Goal: Feedback & Contribution: Contribute content

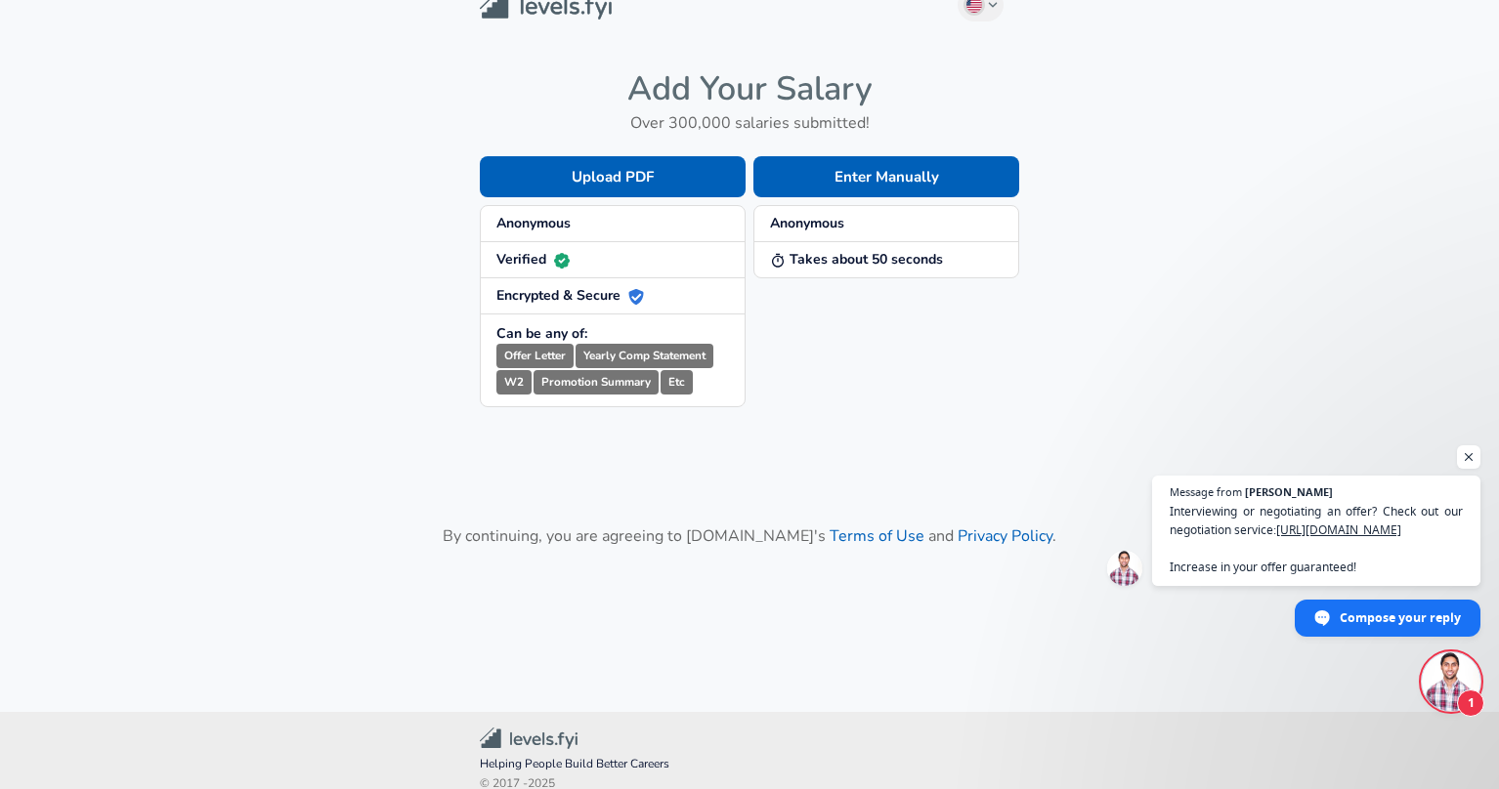
scroll to position [28, 0]
click at [835, 170] on button "Enter Manually" at bounding box center [886, 175] width 266 height 41
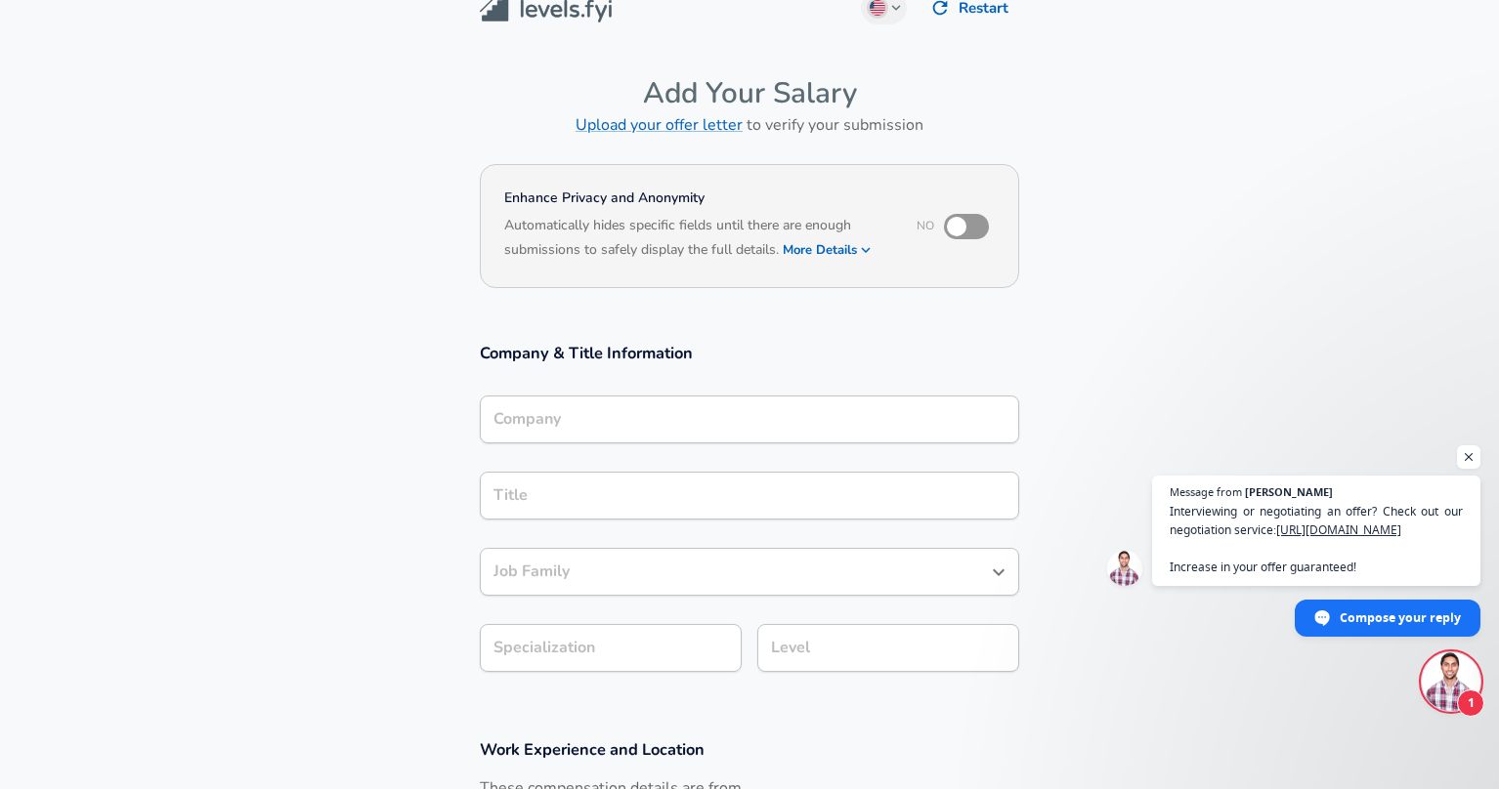
click at [849, 250] on button "More Details" at bounding box center [828, 249] width 90 height 27
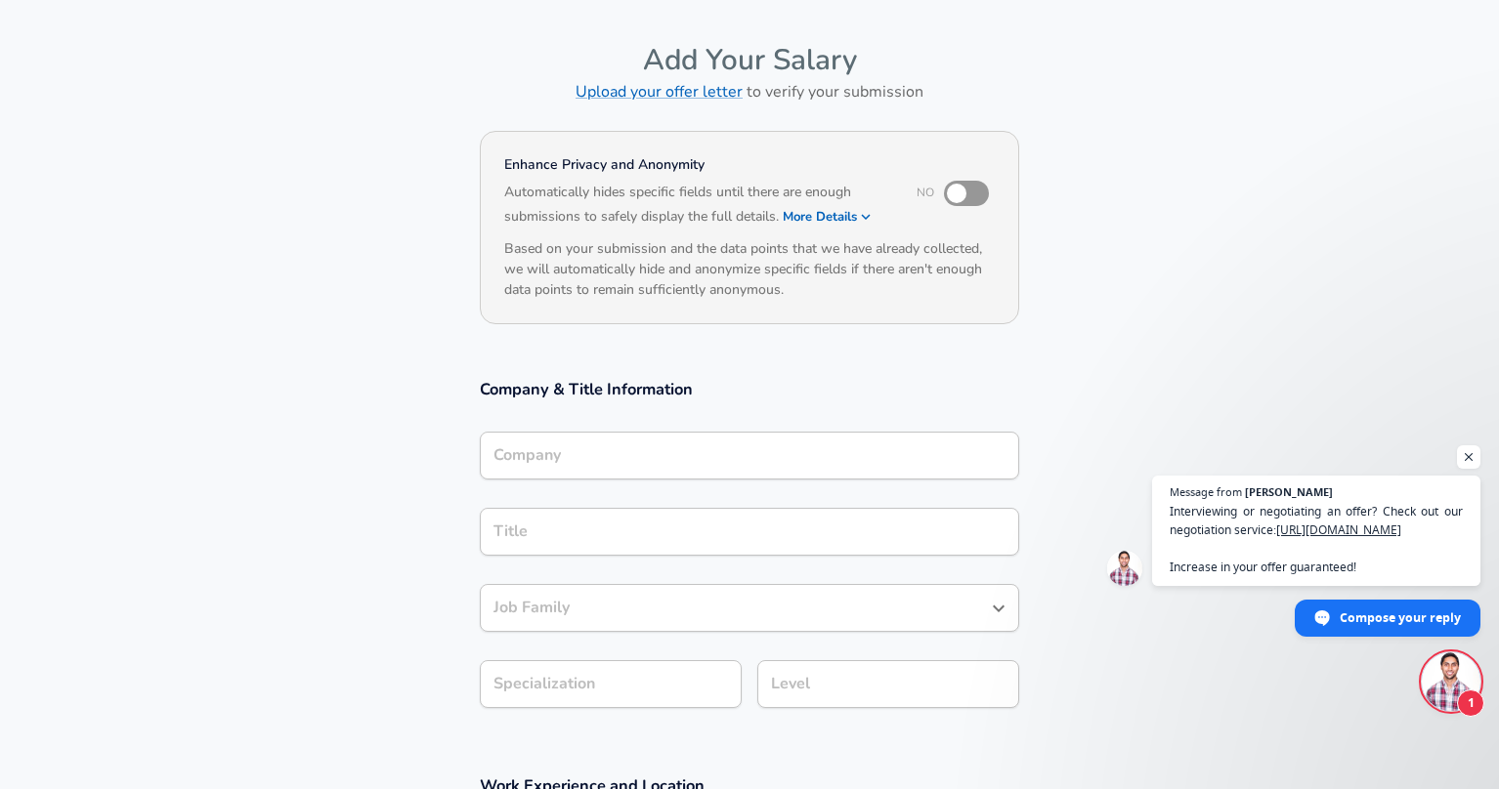
scroll to position [64, 0]
click at [975, 191] on input "checkbox" at bounding box center [956, 191] width 111 height 37
checkbox input "true"
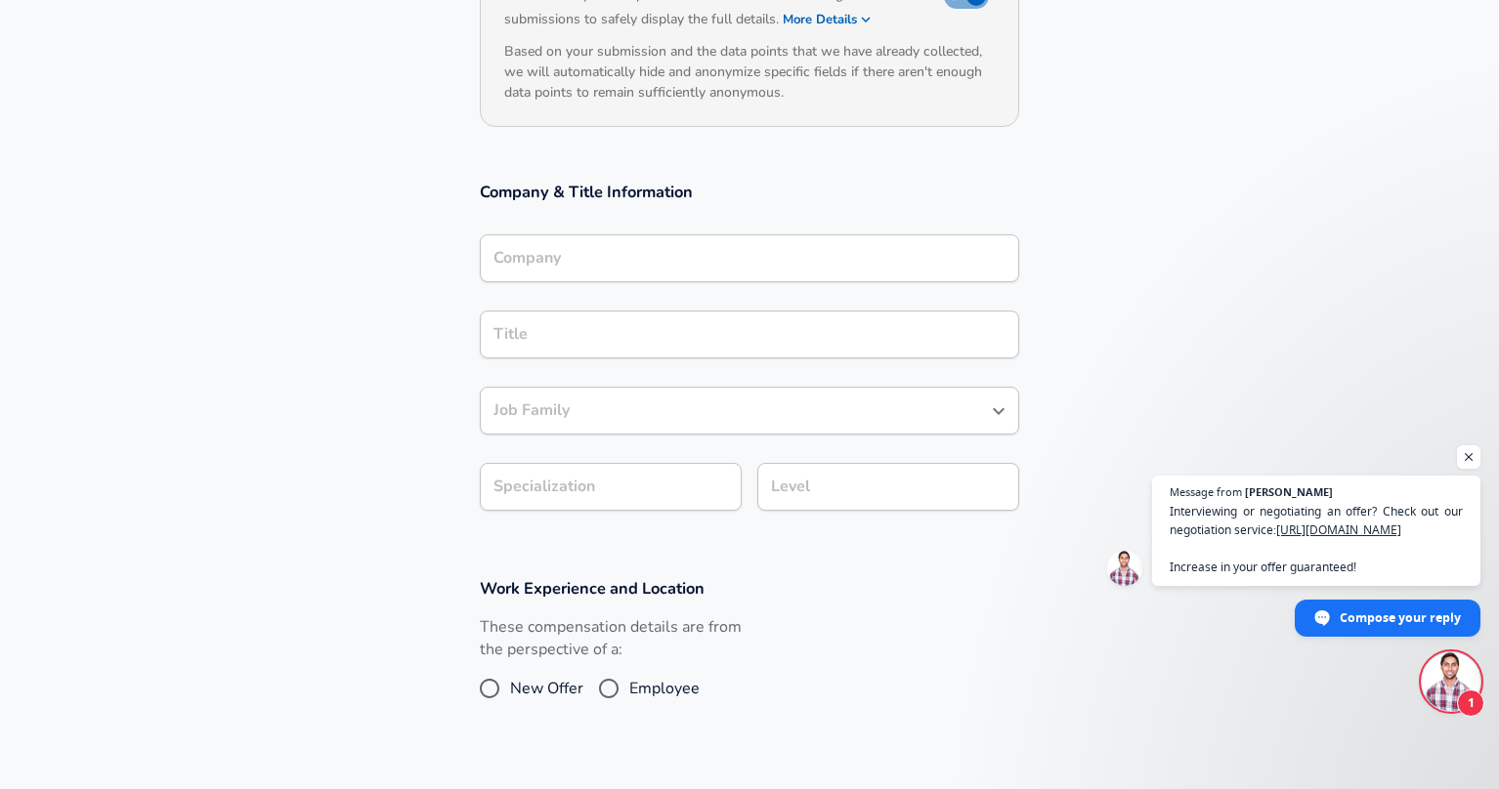
click at [783, 253] on input "Company" at bounding box center [749, 258] width 522 height 30
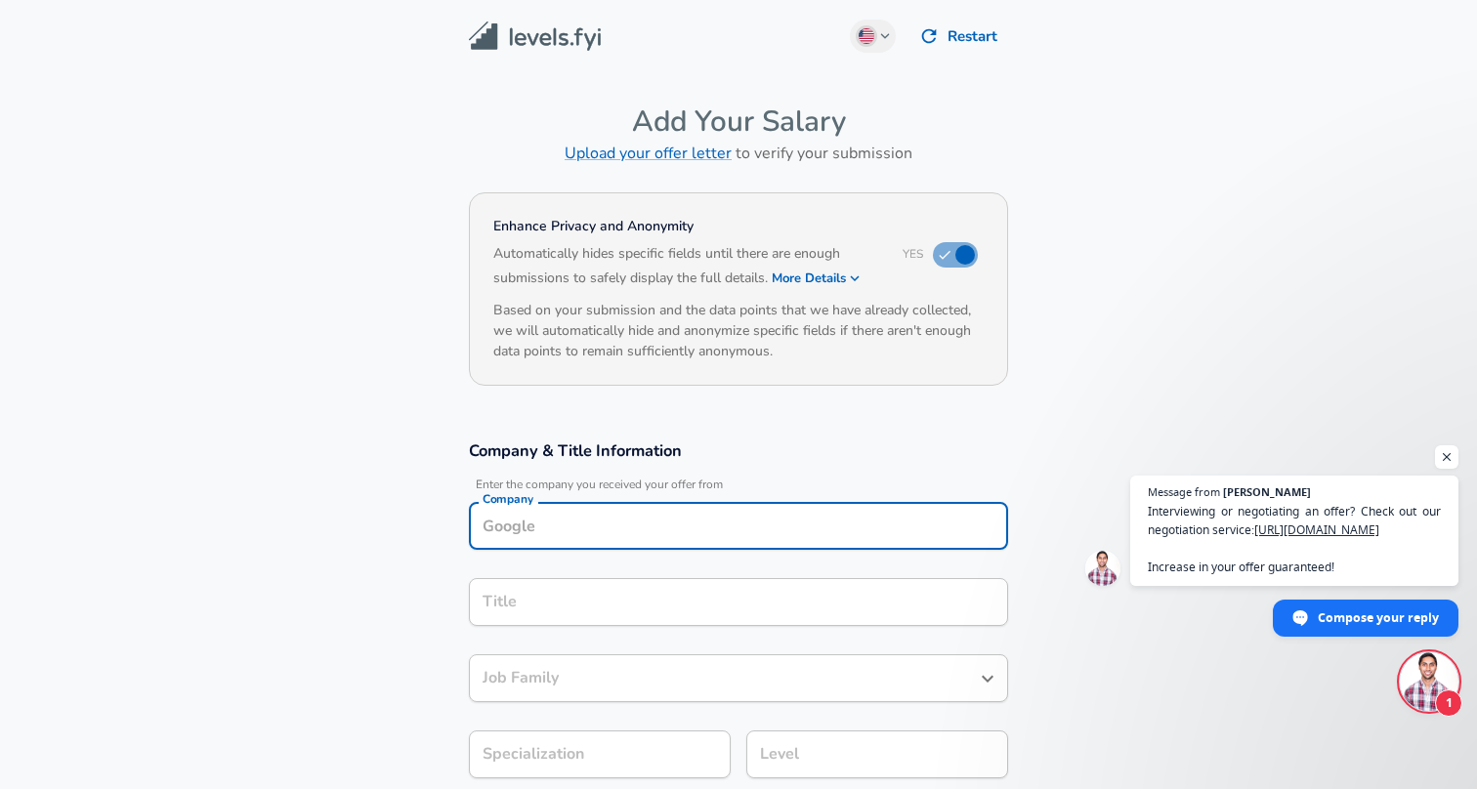
scroll to position [0, 0]
click at [936, 37] on icon "button" at bounding box center [928, 35] width 21 height 21
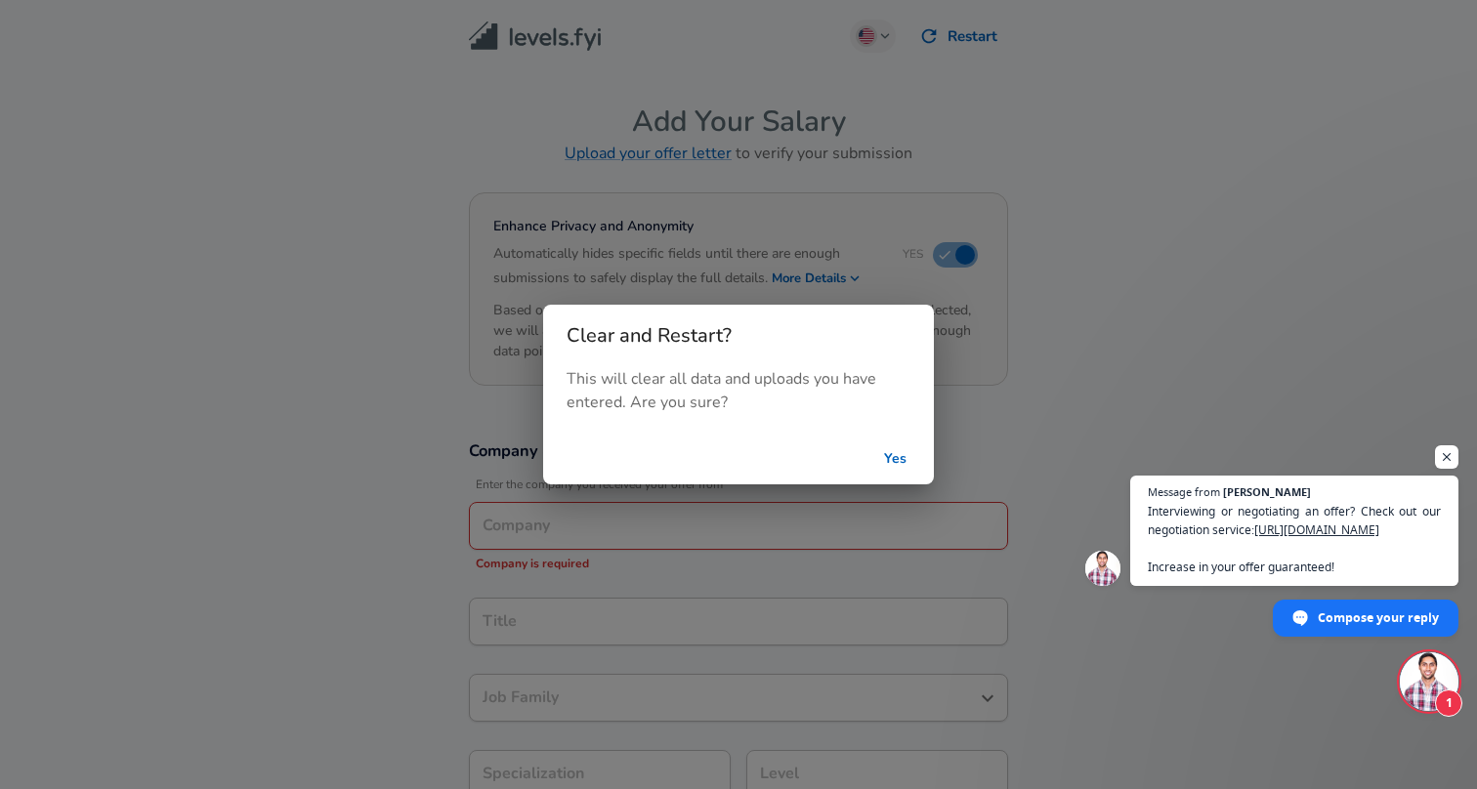
click at [898, 463] on button "Yes" at bounding box center [895, 460] width 63 height 36
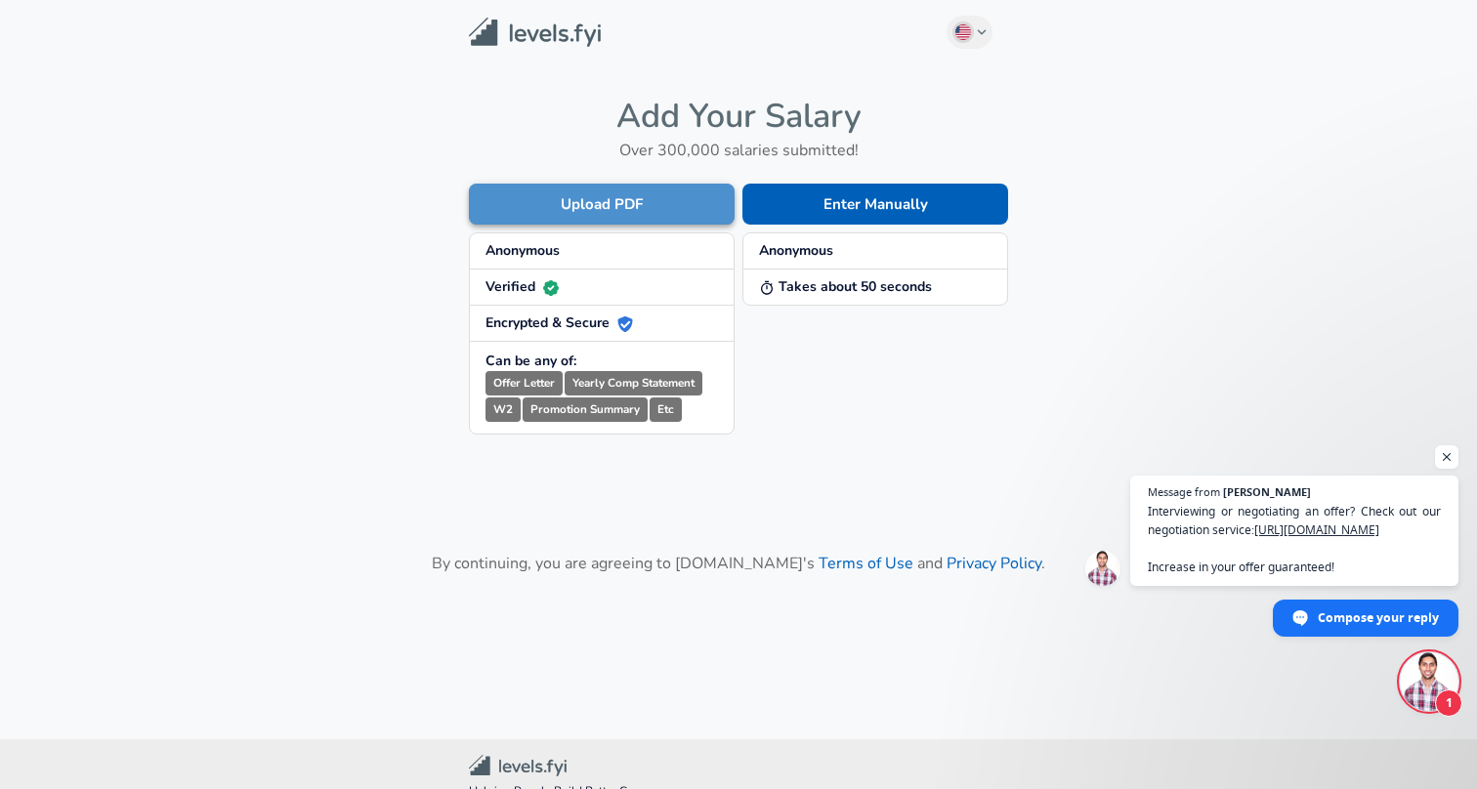
click at [643, 210] on button "Upload PDF" at bounding box center [602, 204] width 266 height 41
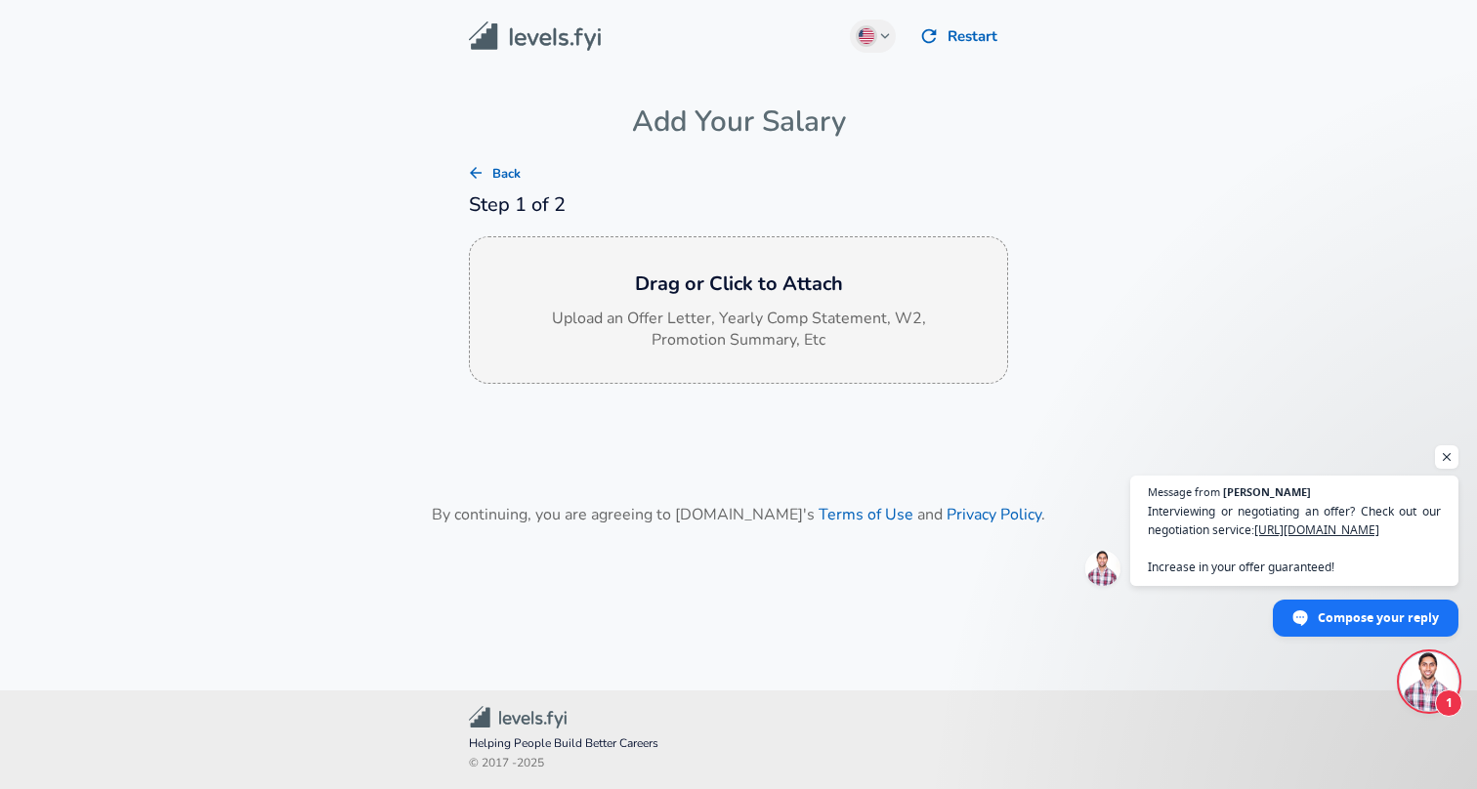
click at [625, 282] on h6 "Drag or Click to Attach" at bounding box center [739, 284] width 506 height 31
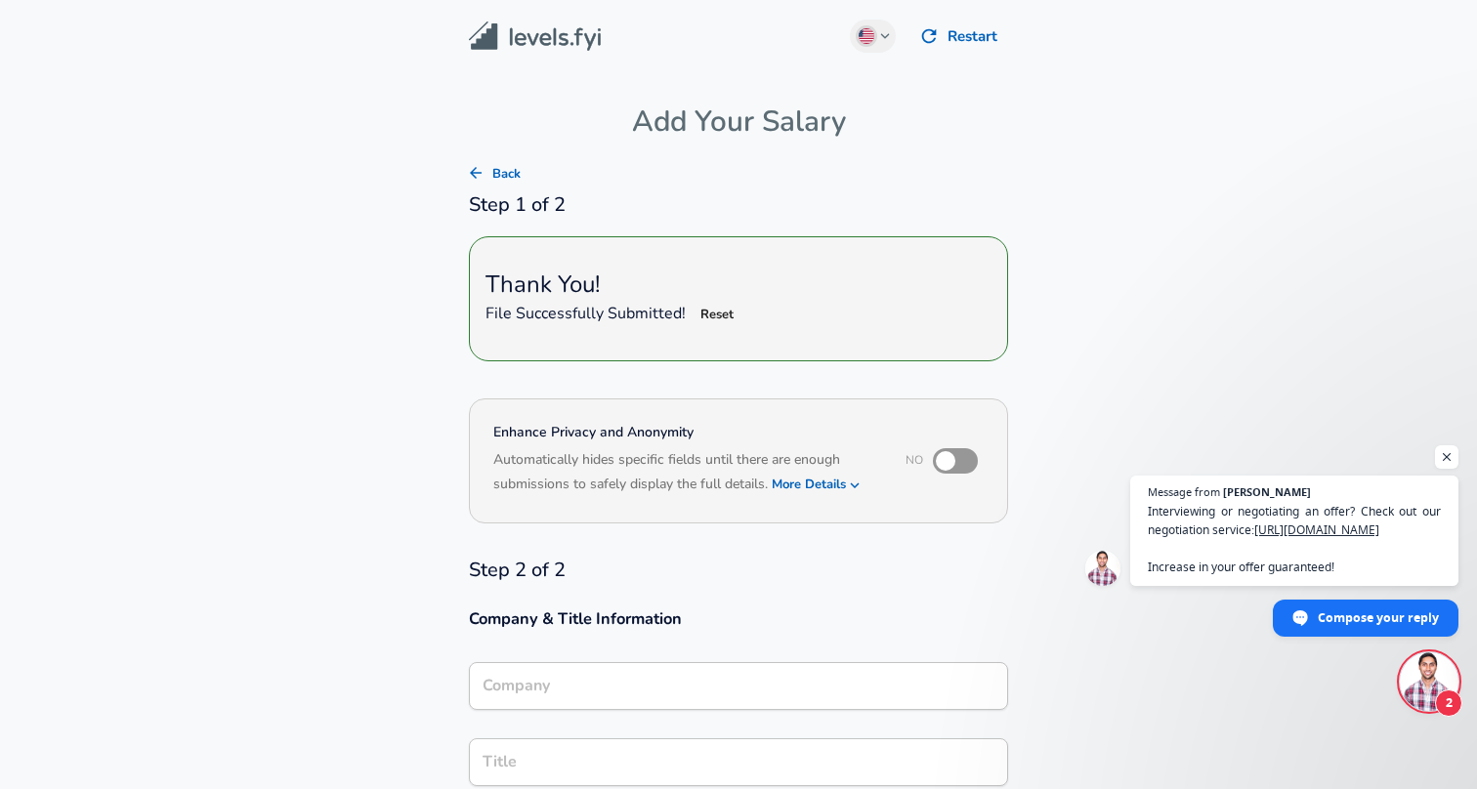
click at [961, 454] on input "checkbox" at bounding box center [945, 461] width 111 height 37
checkbox input "true"
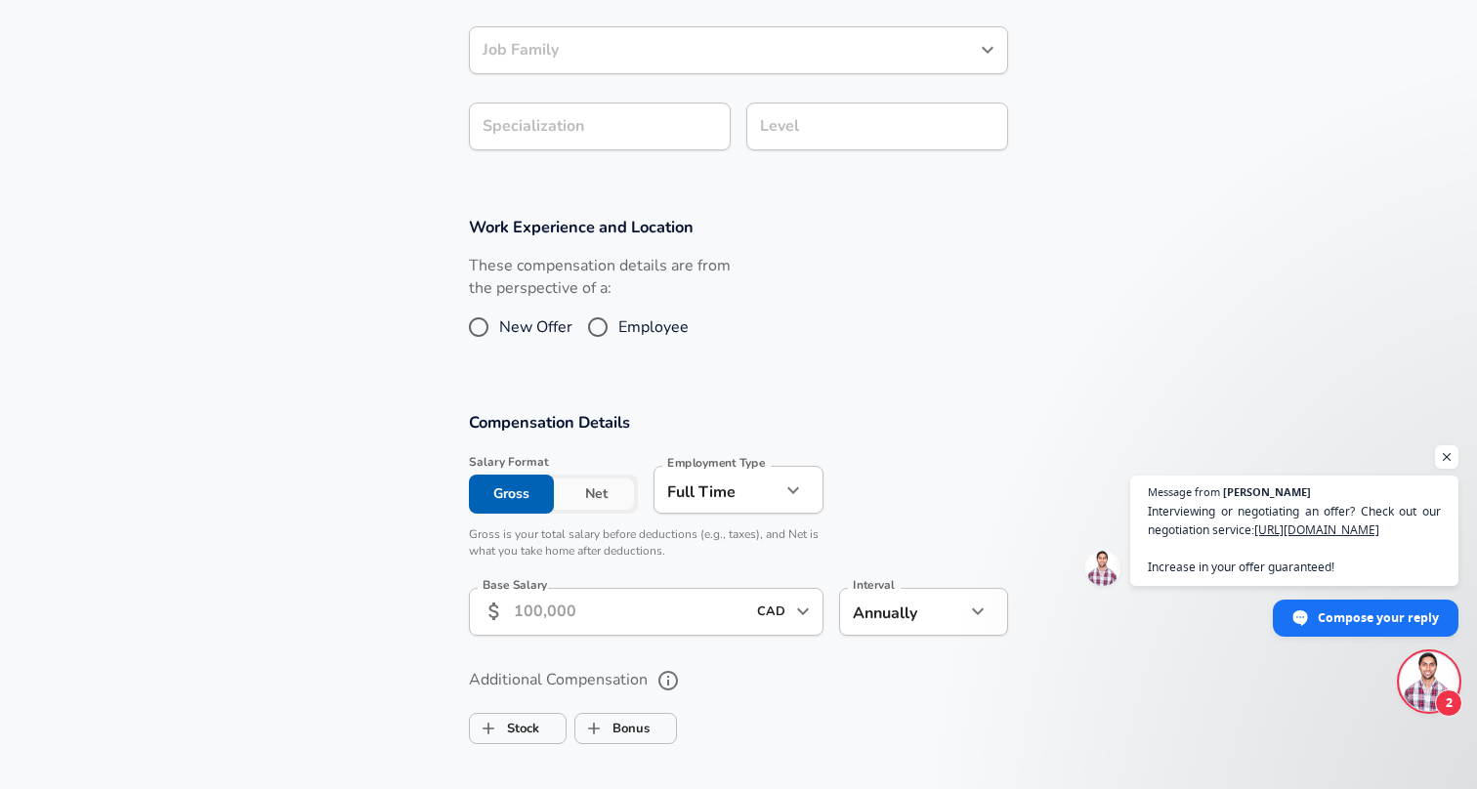
scroll to position [792, 0]
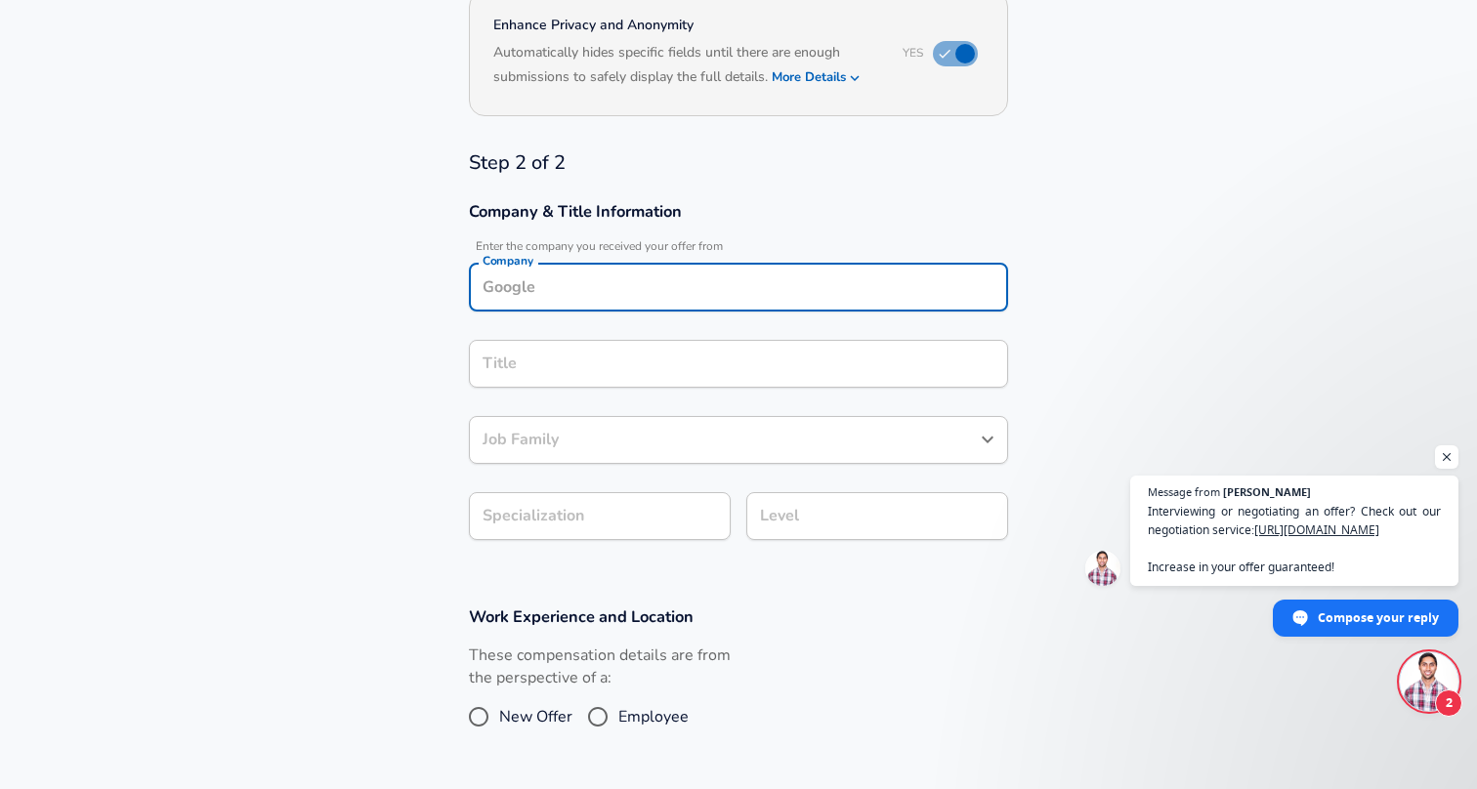
click at [765, 273] on input "Company" at bounding box center [739, 288] width 522 height 30
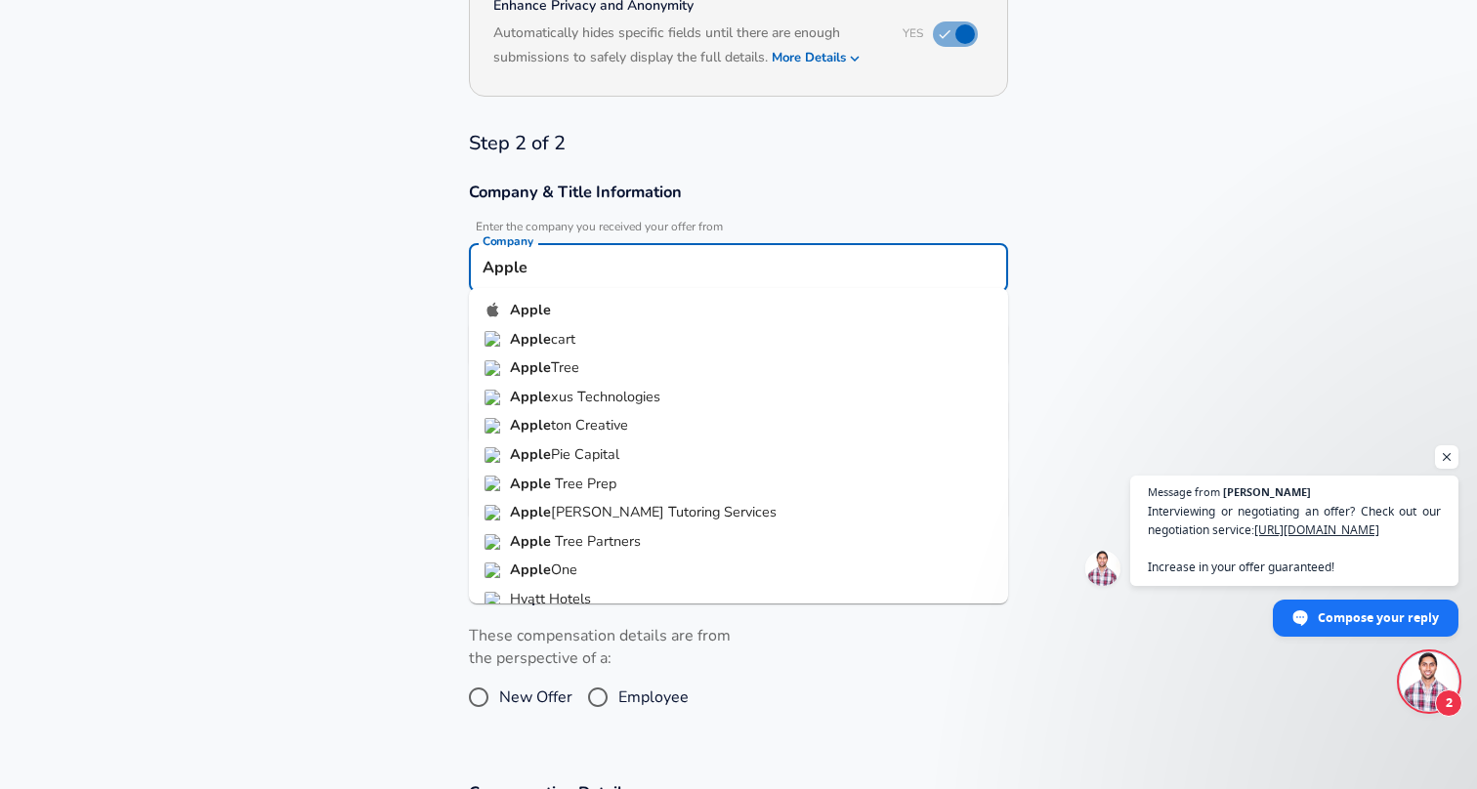
click at [556, 312] on li "Apple" at bounding box center [738, 310] width 539 height 29
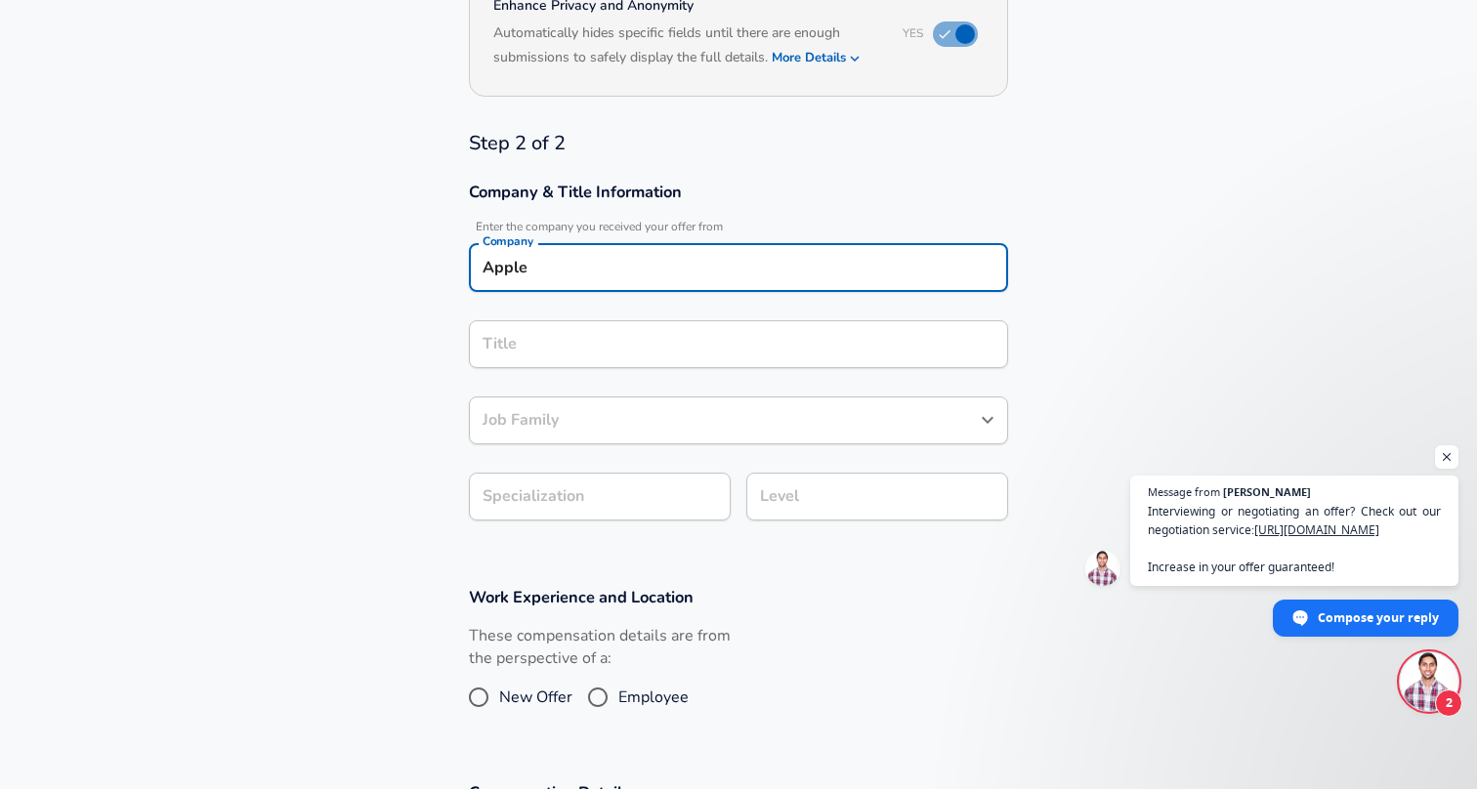
type input "Apple"
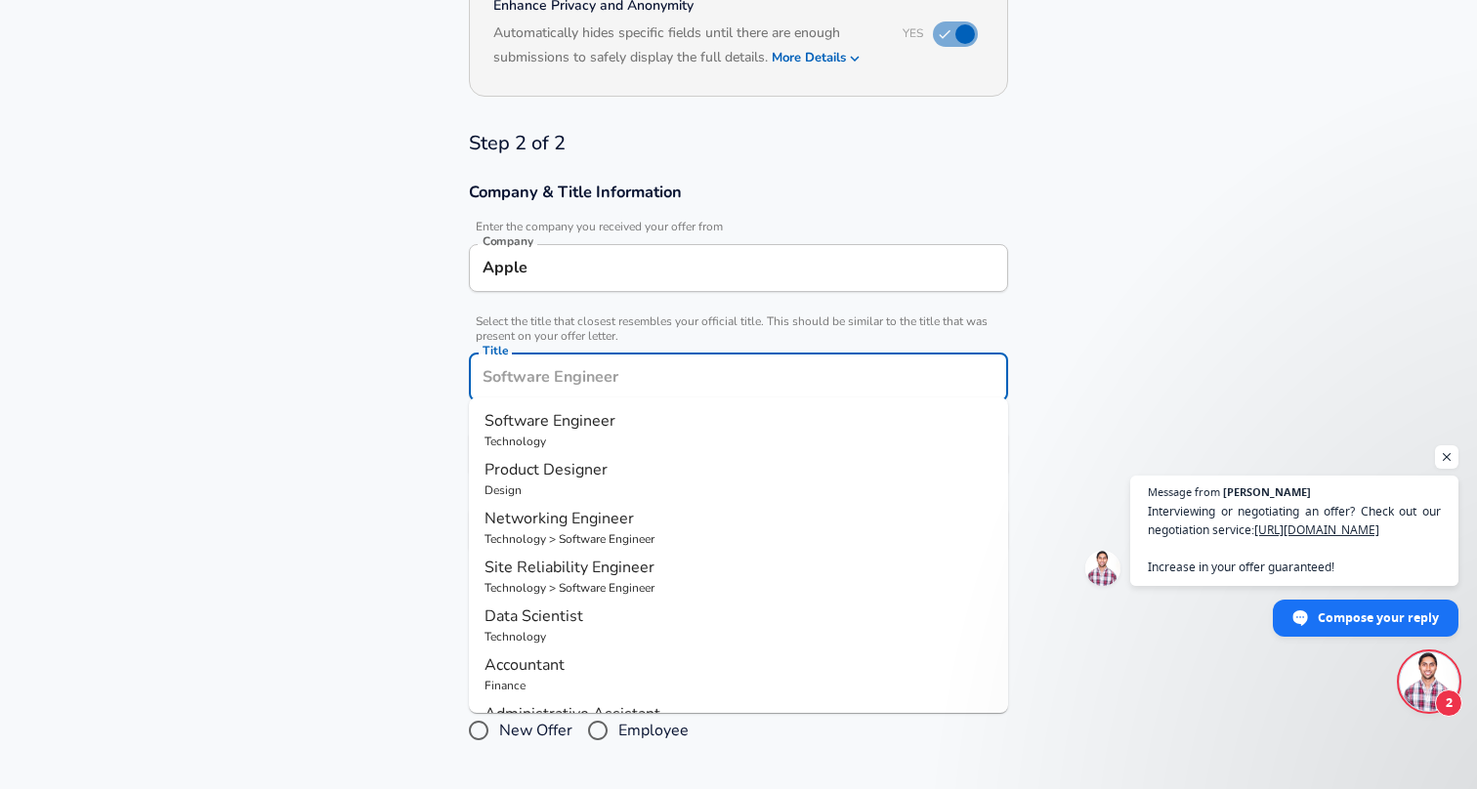
click at [556, 362] on input "Title" at bounding box center [739, 377] width 522 height 30
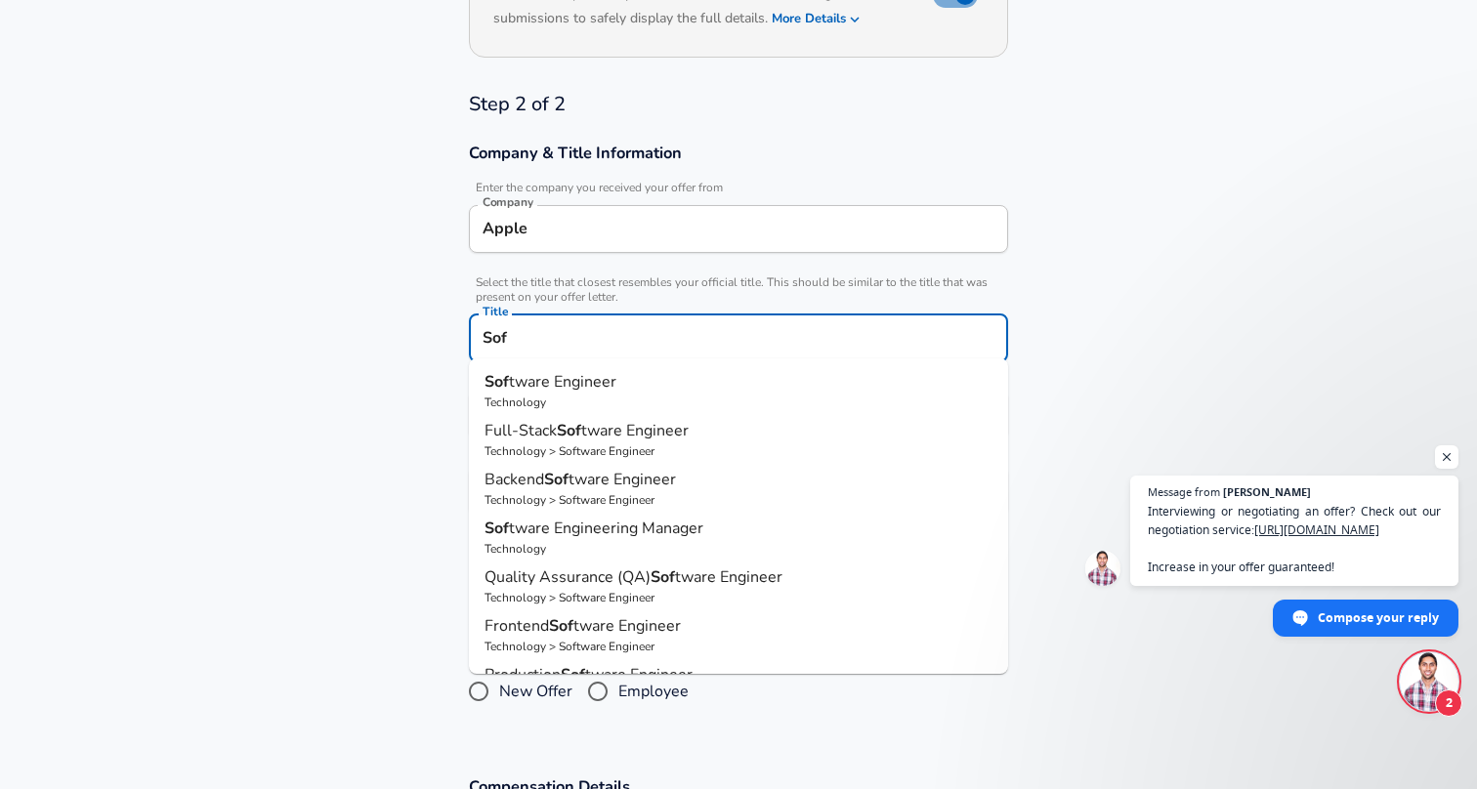
click at [587, 385] on span "tware Engineer" at bounding box center [562, 381] width 107 height 21
type input "Software Engineer"
checkbox input "true"
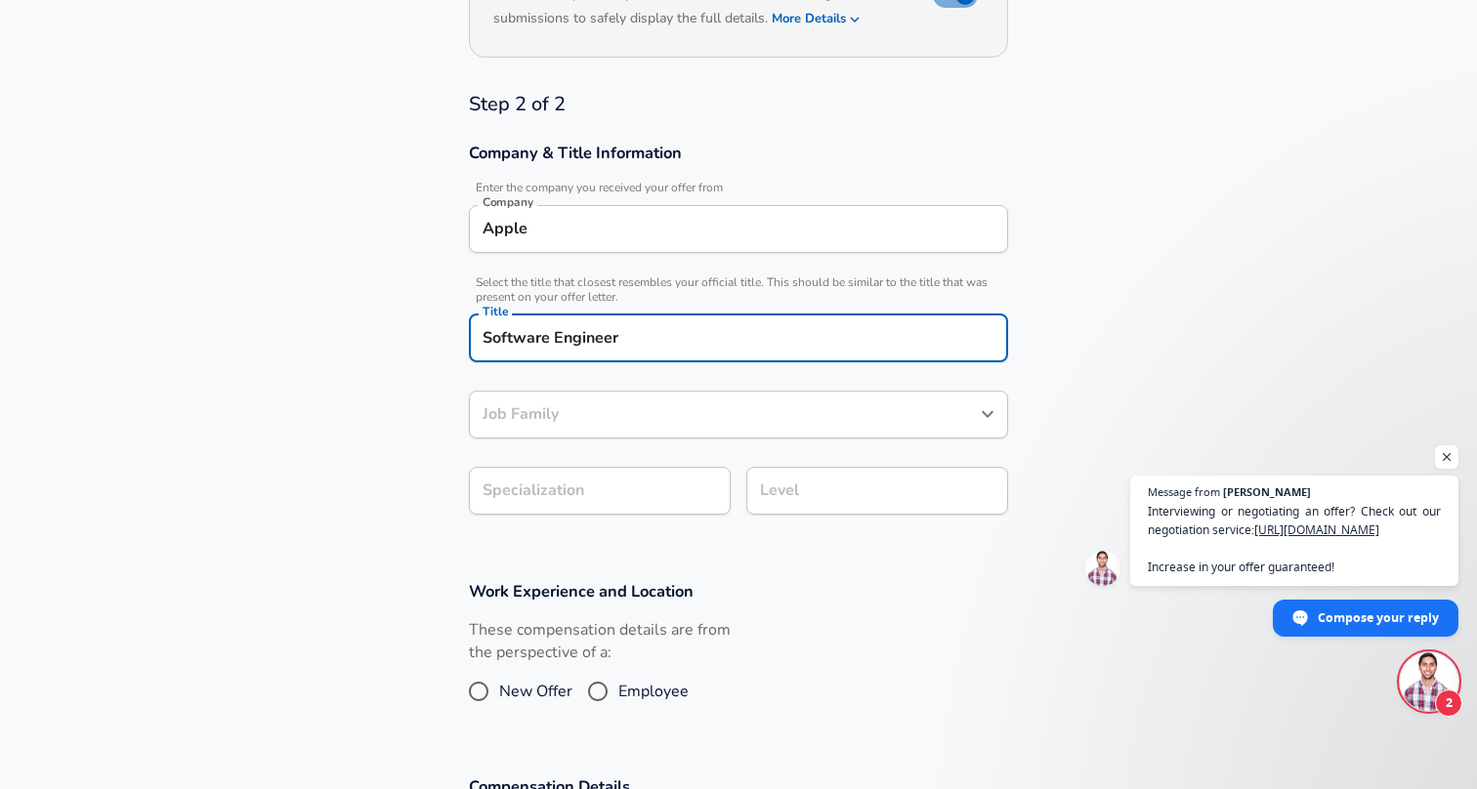
type input "Software Engineer"
click at [598, 413] on input "Software Engineer" at bounding box center [724, 415] width 492 height 30
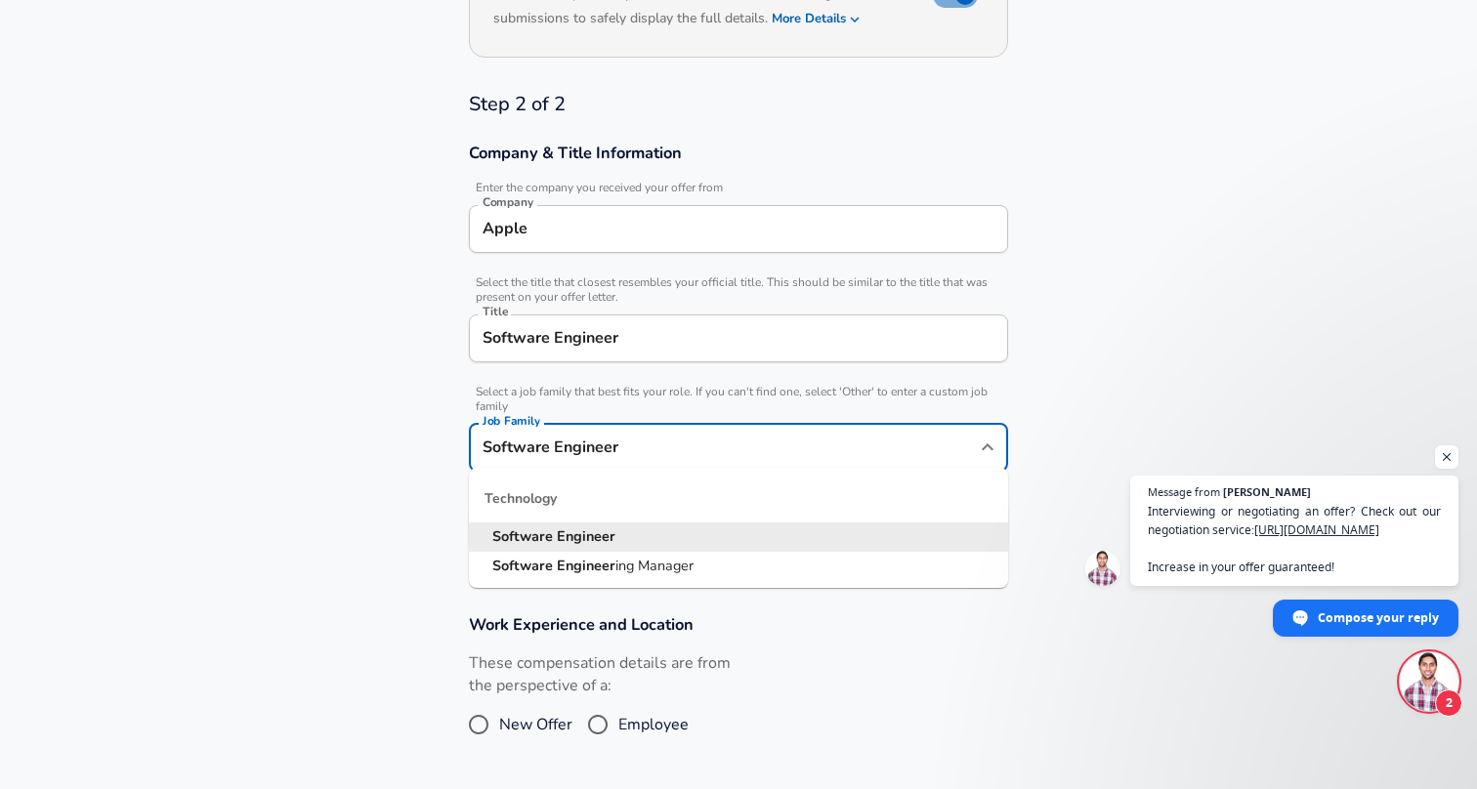
scroll to position [505, 0]
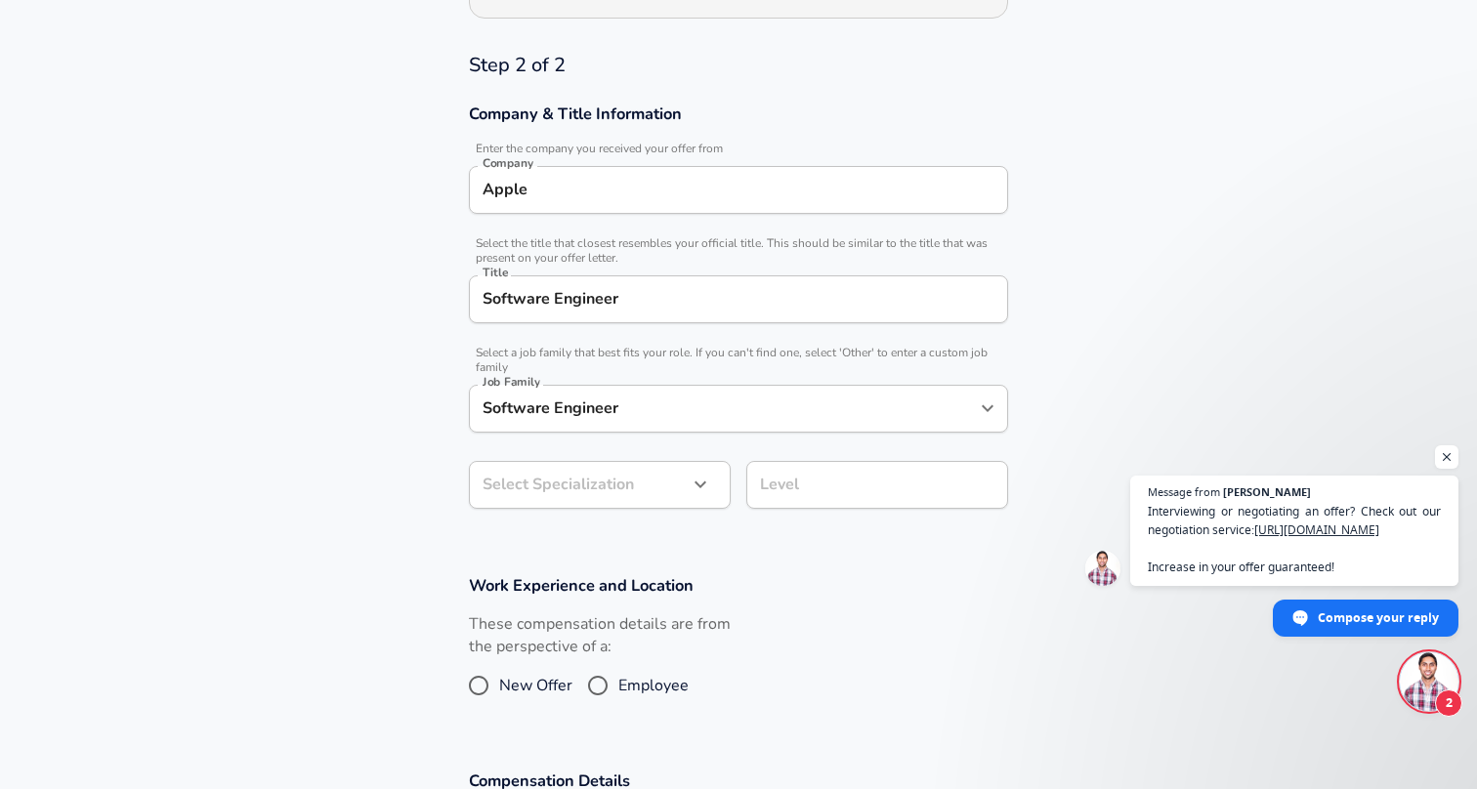
click at [416, 461] on section "Company & Title Information Enter the company you received your offer from Comp…" at bounding box center [738, 317] width 1477 height 472
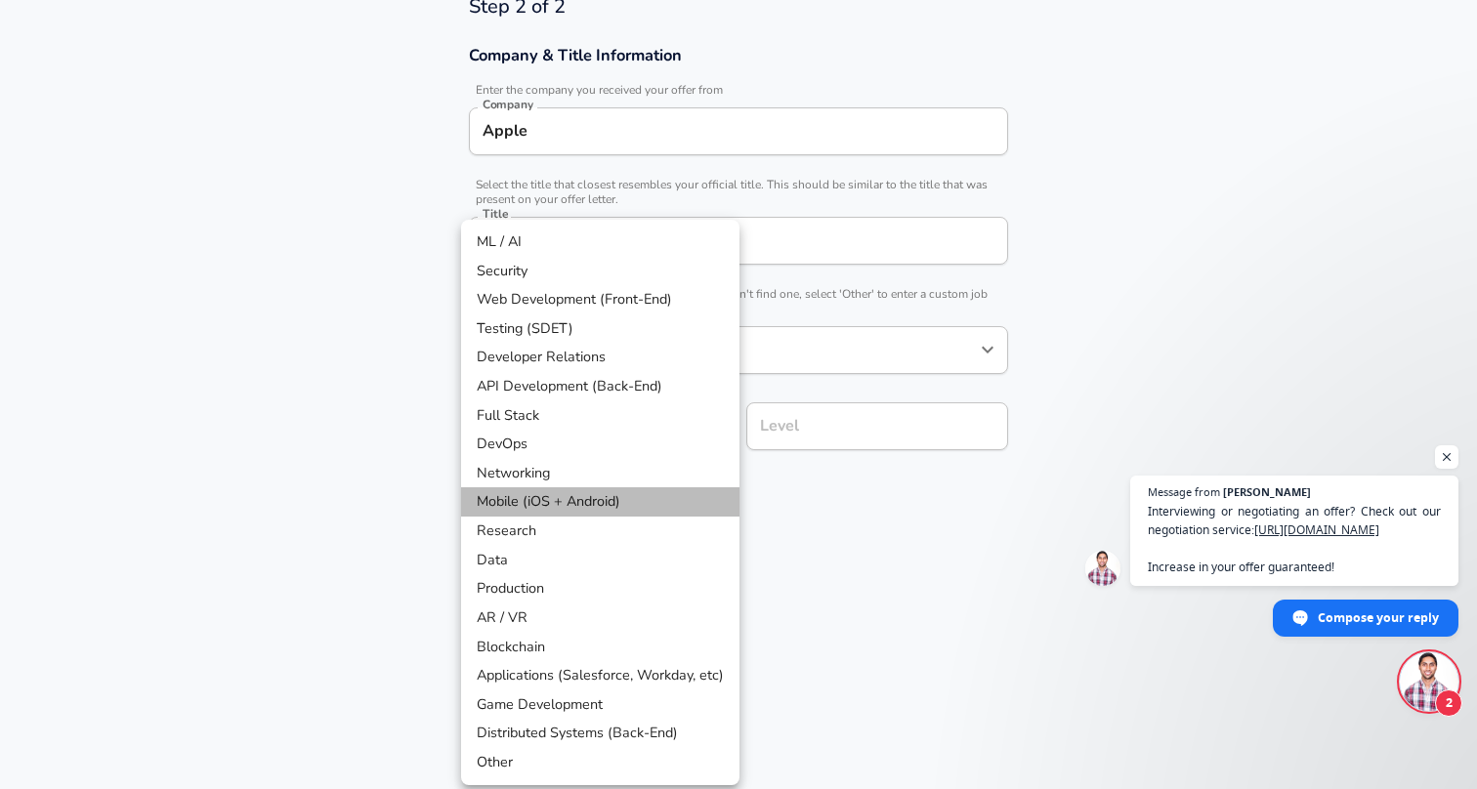
click at [588, 496] on li "Mobile (iOS + Android)" at bounding box center [600, 502] width 278 height 29
type input "Mobile (iOS + Android)"
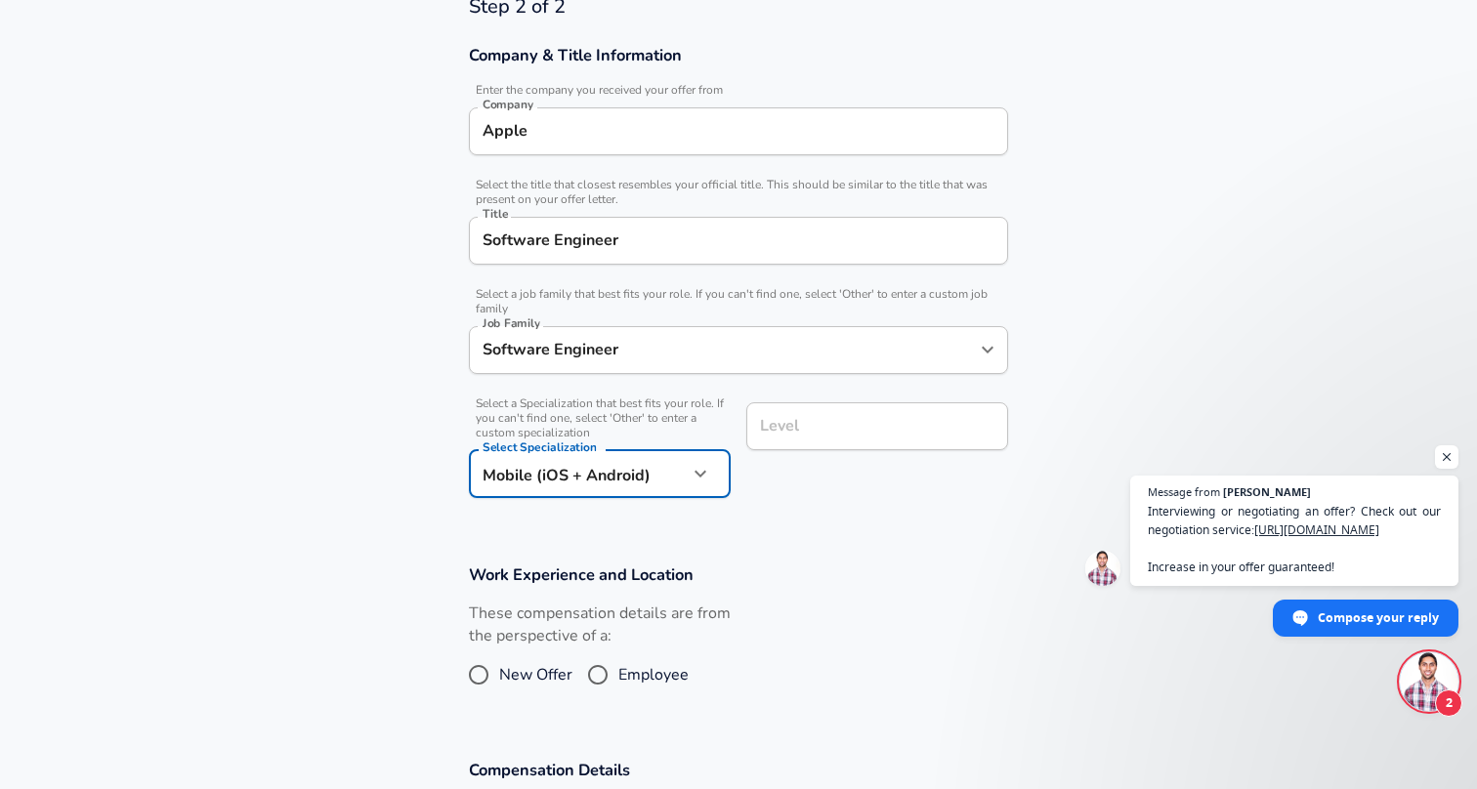
scroll to position [603, 0]
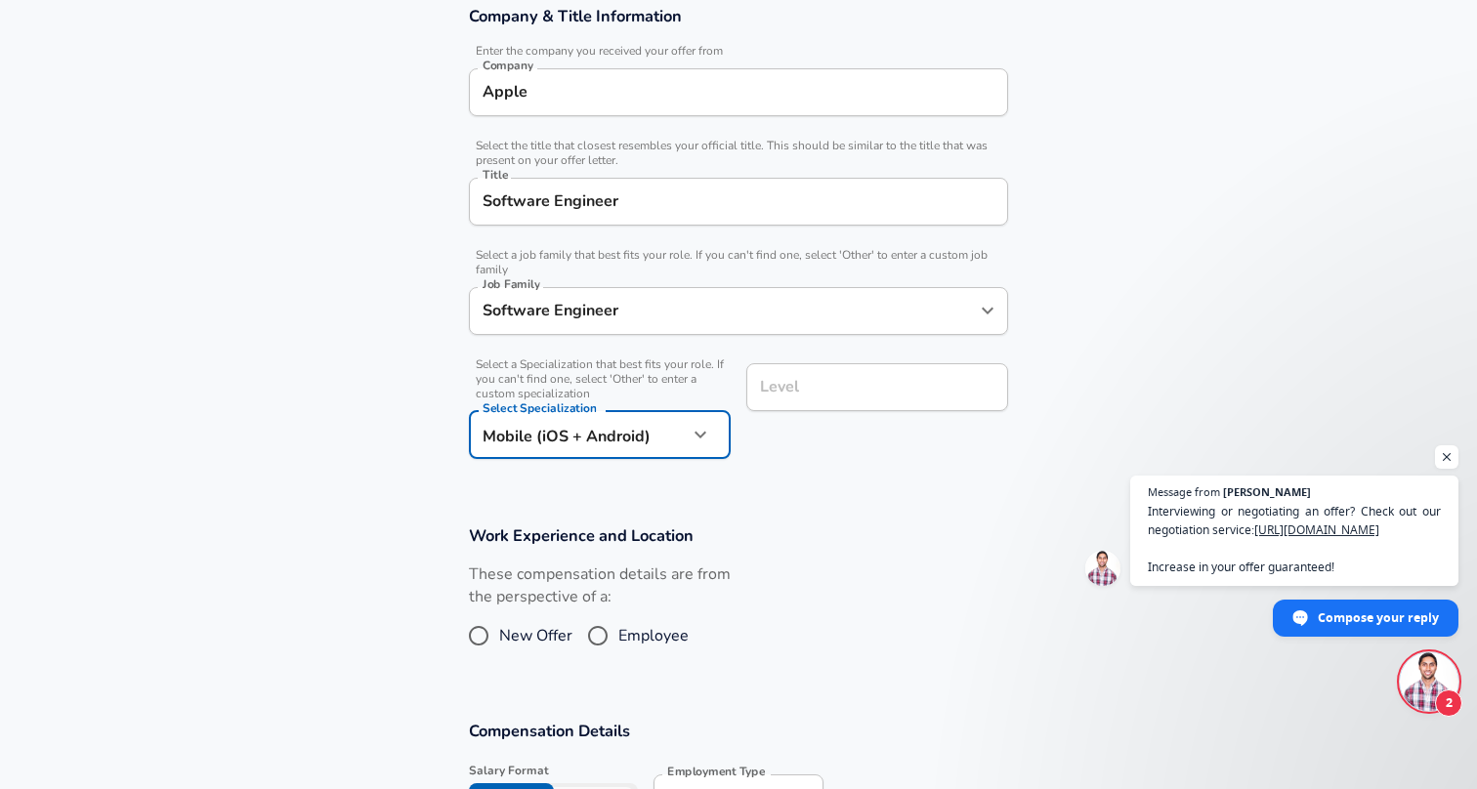
click at [821, 403] on input "Level" at bounding box center [877, 387] width 244 height 30
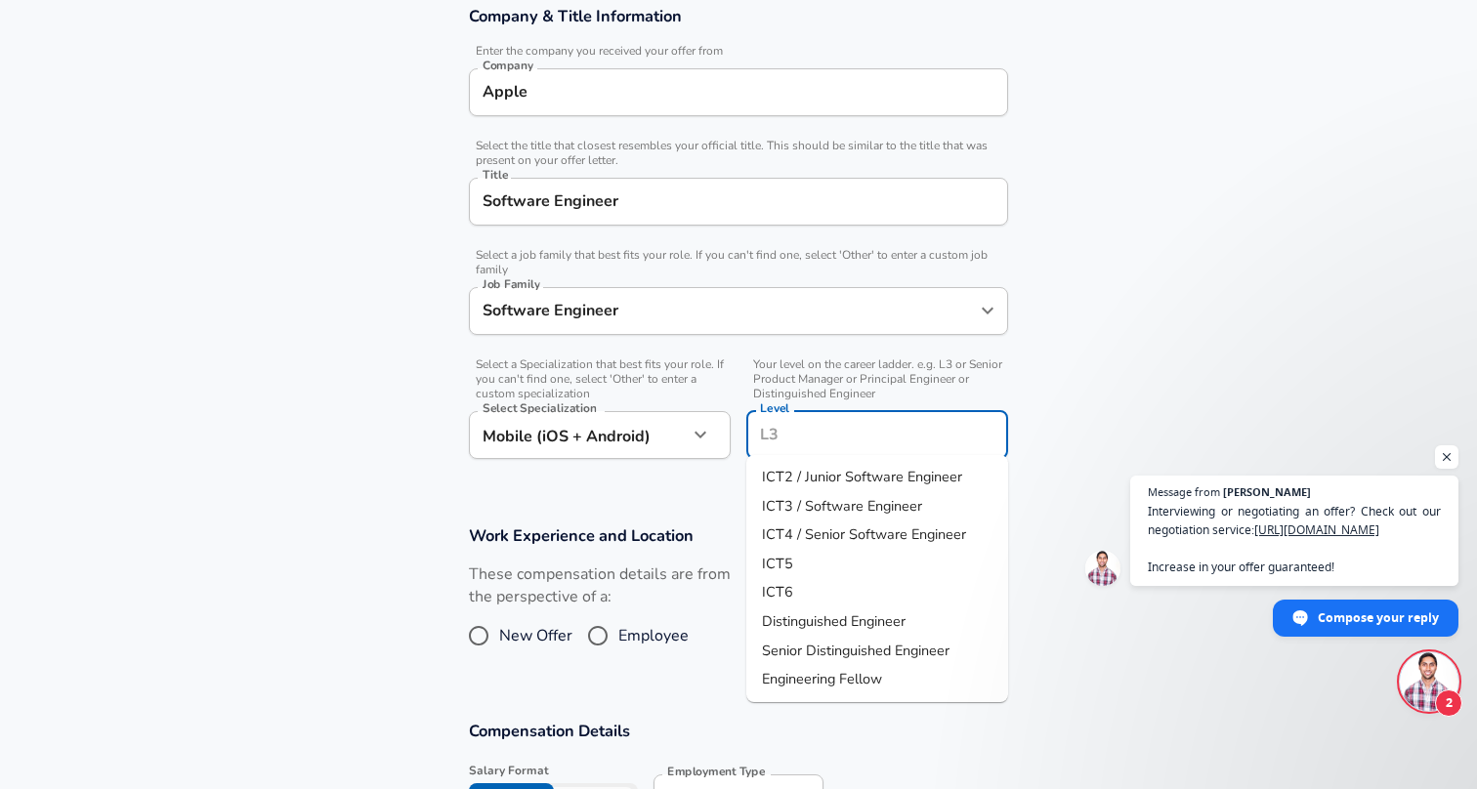
click at [849, 530] on span "ICT4 / Senior Software Engineer" at bounding box center [864, 535] width 204 height 20
type input "ICT4 / Senior Software Engineer"
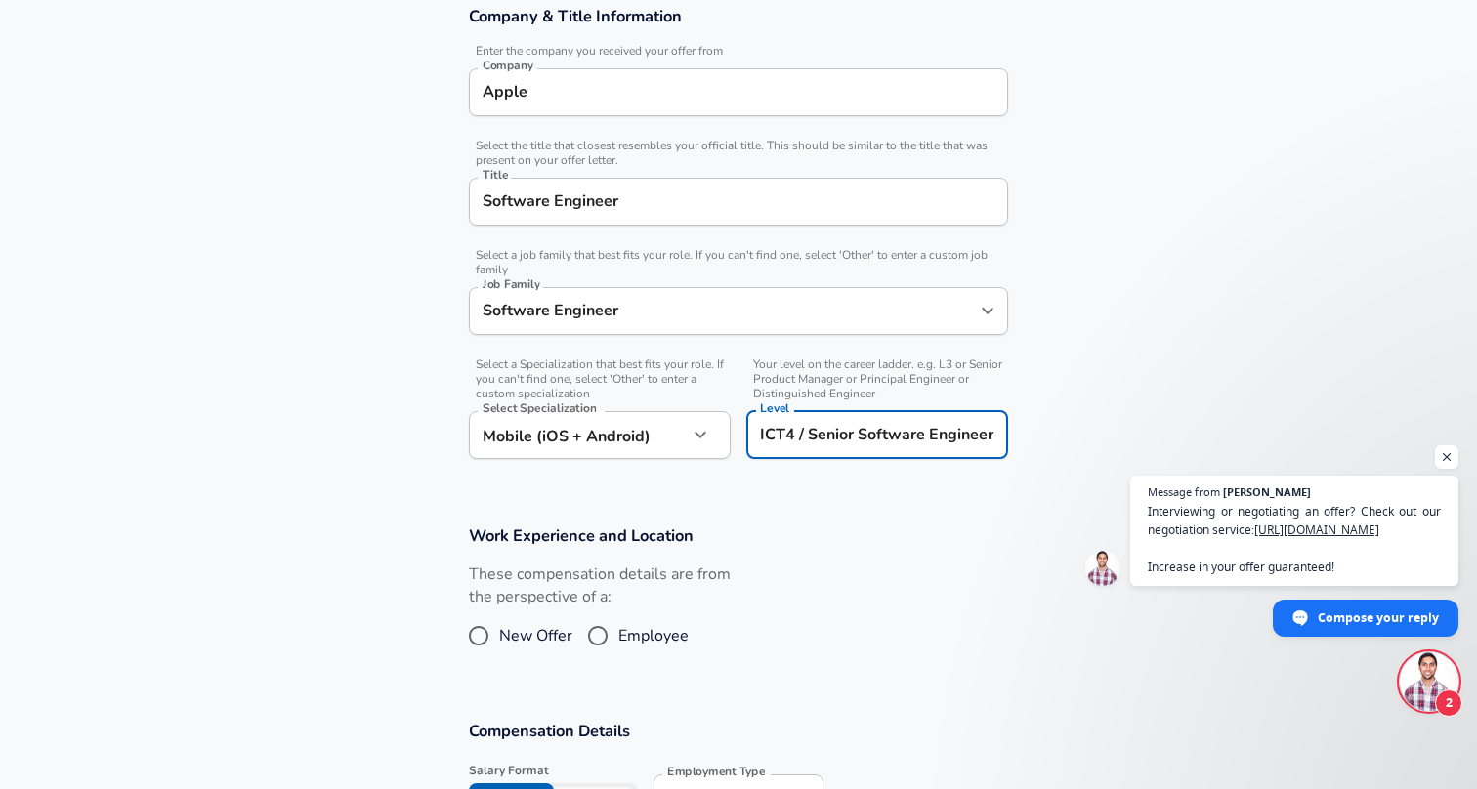
click at [620, 633] on span "Employee" at bounding box center [653, 635] width 70 height 23
click at [618, 633] on input "Employee" at bounding box center [597, 635] width 41 height 31
radio input "true"
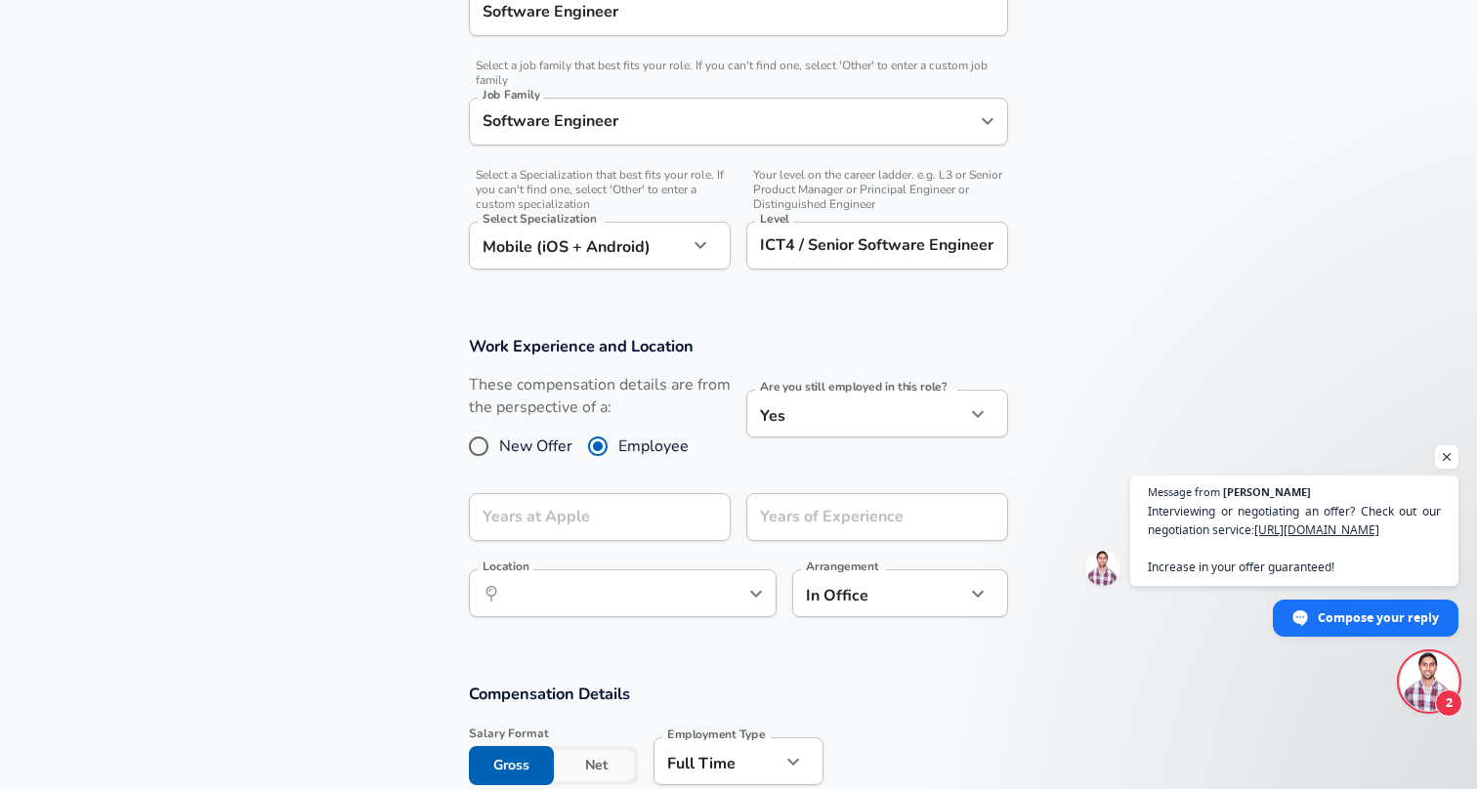
scroll to position [822, 0]
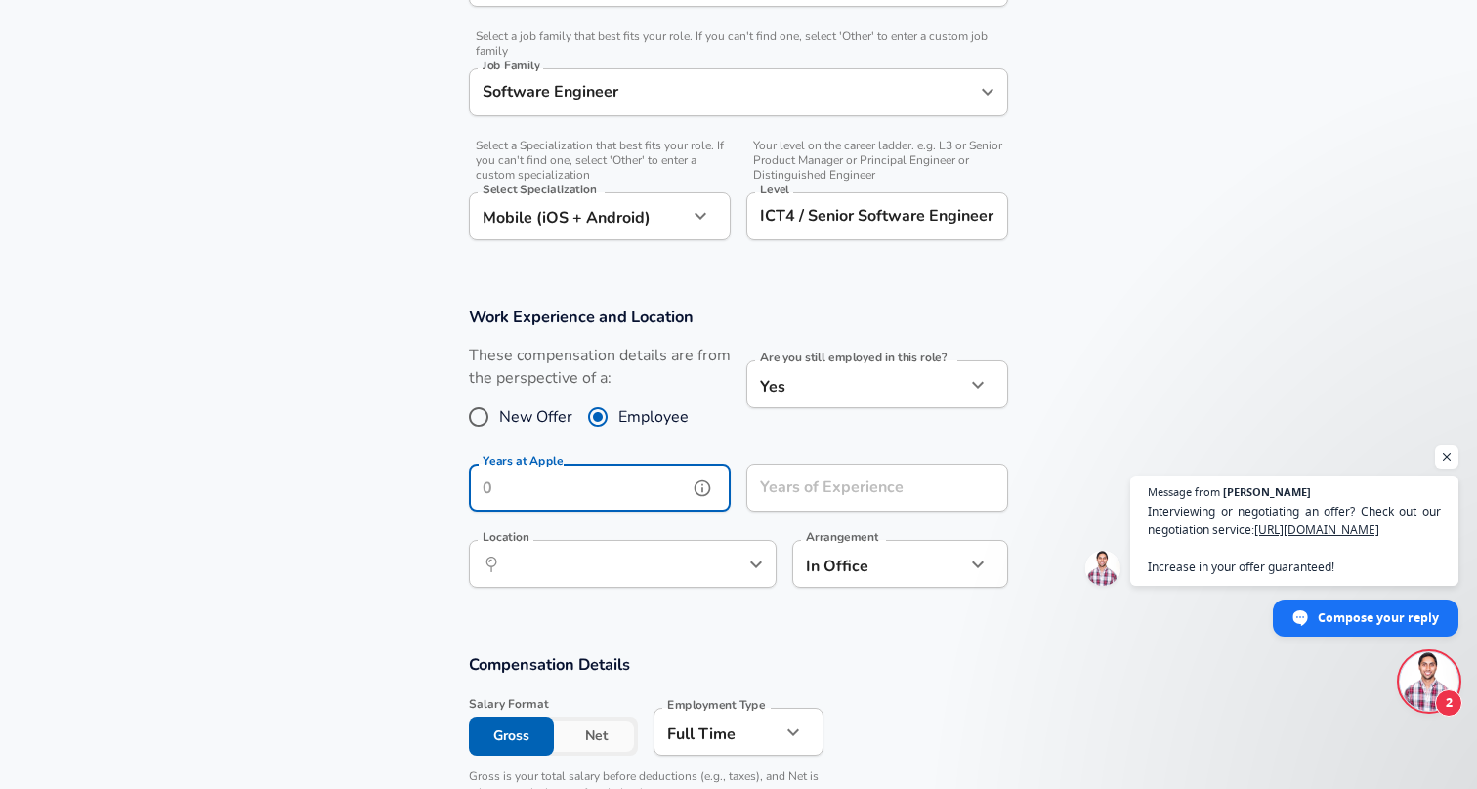
click at [609, 488] on input "Years at Apple" at bounding box center [578, 488] width 219 height 48
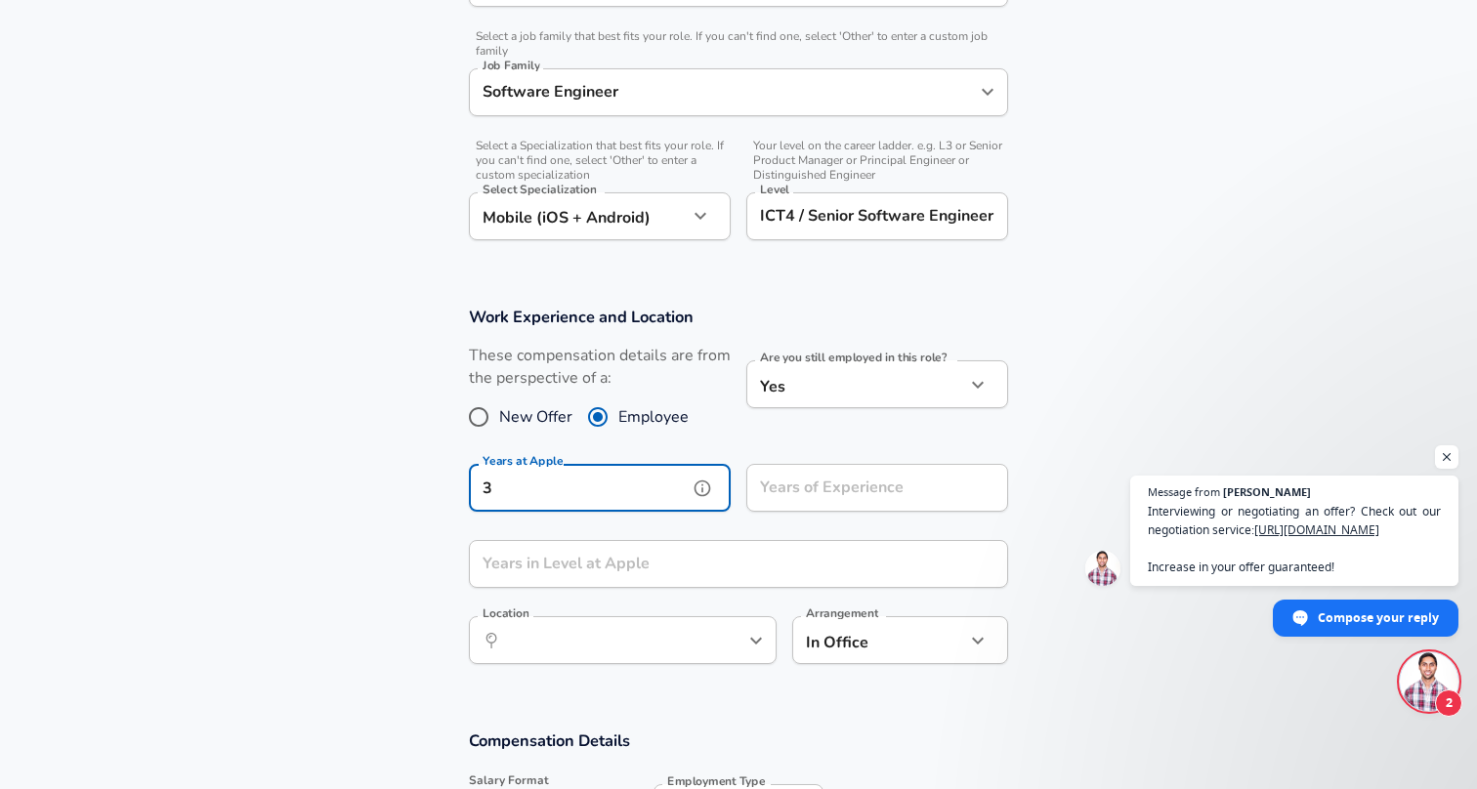
type input "3"
click at [799, 489] on input "Years of Experience" at bounding box center [855, 488] width 219 height 48
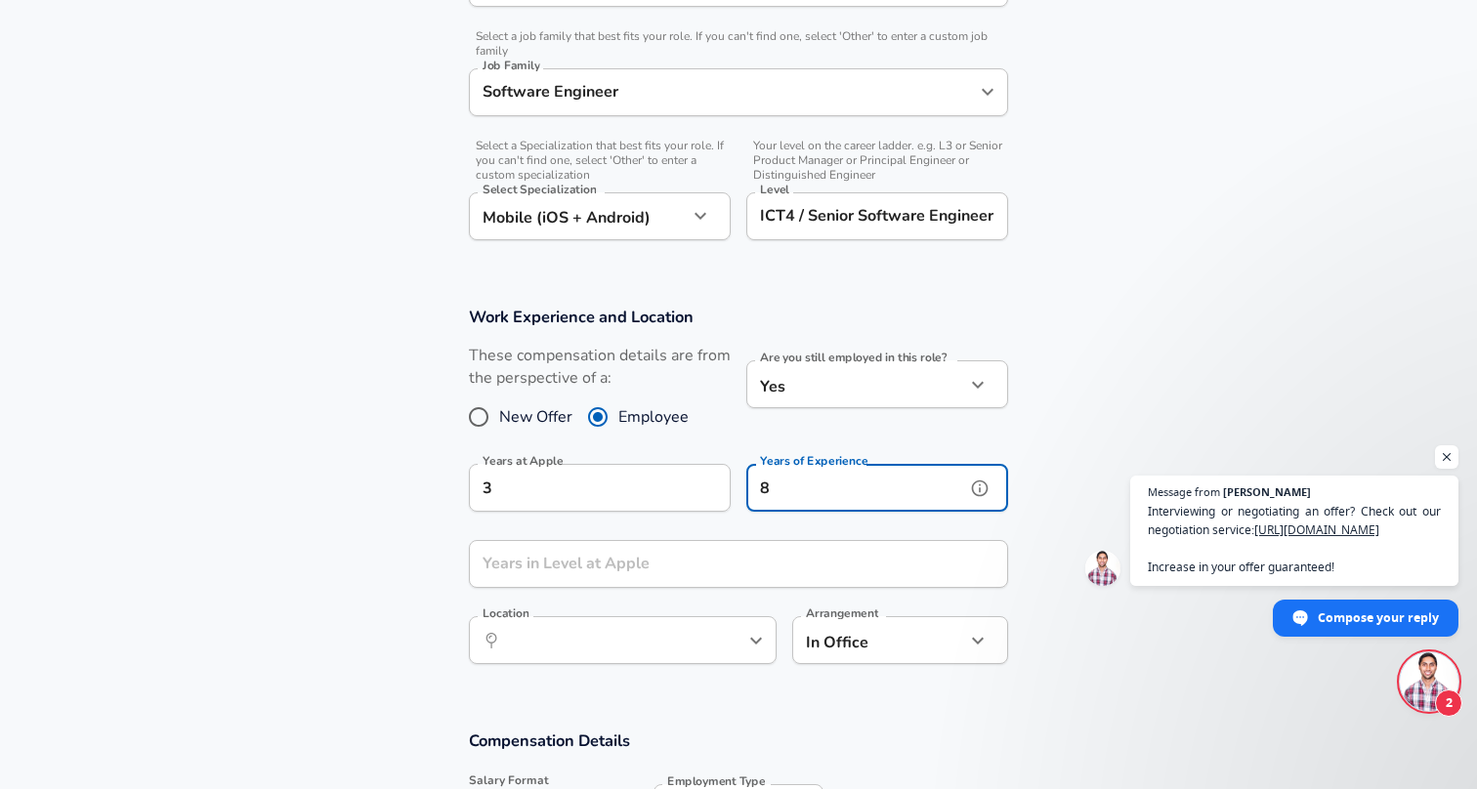
type input "8"
click at [705, 555] on input "Years in Level at Apple" at bounding box center [717, 564] width 496 height 48
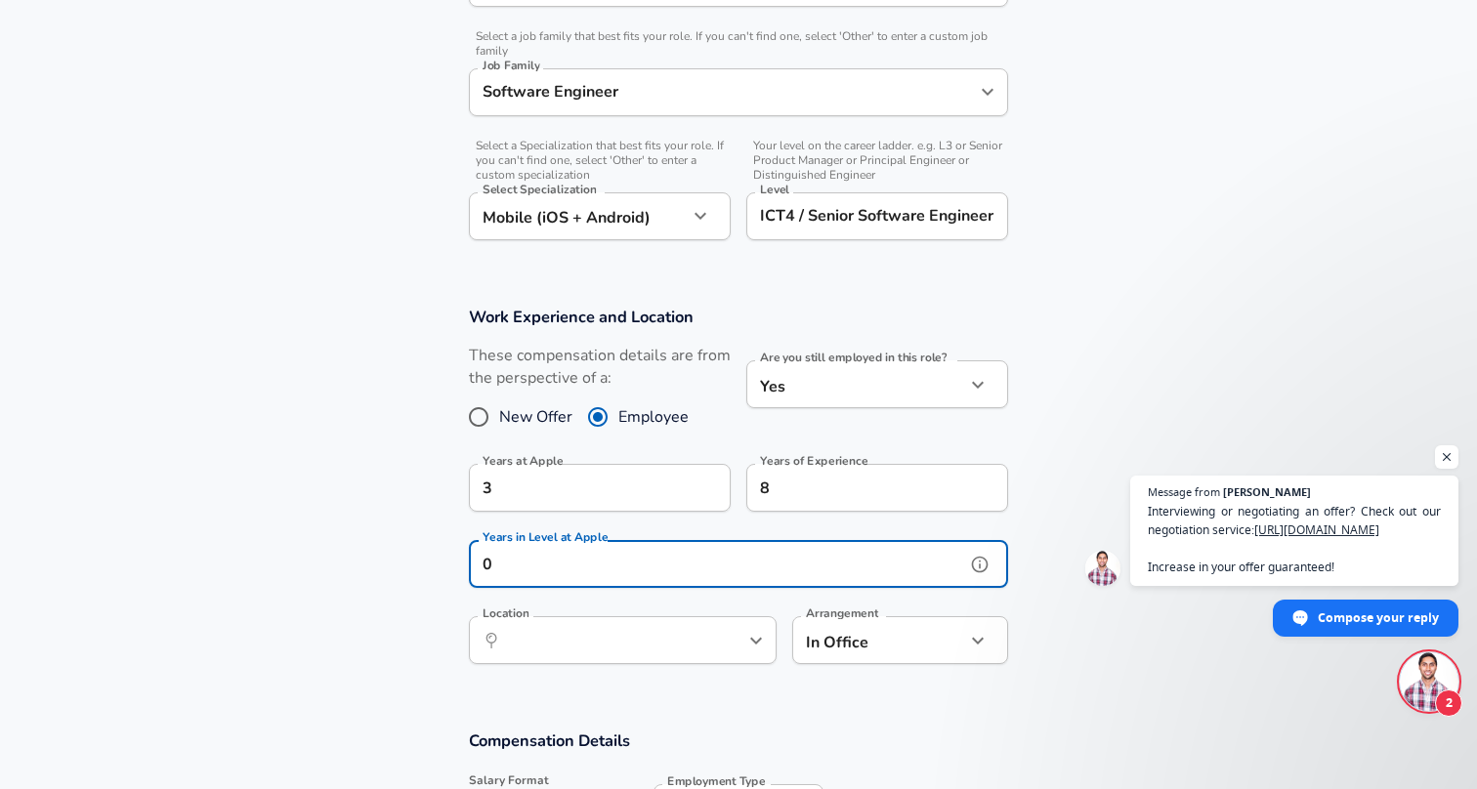
type input "0"
click at [654, 626] on input "Location" at bounding box center [601, 640] width 200 height 30
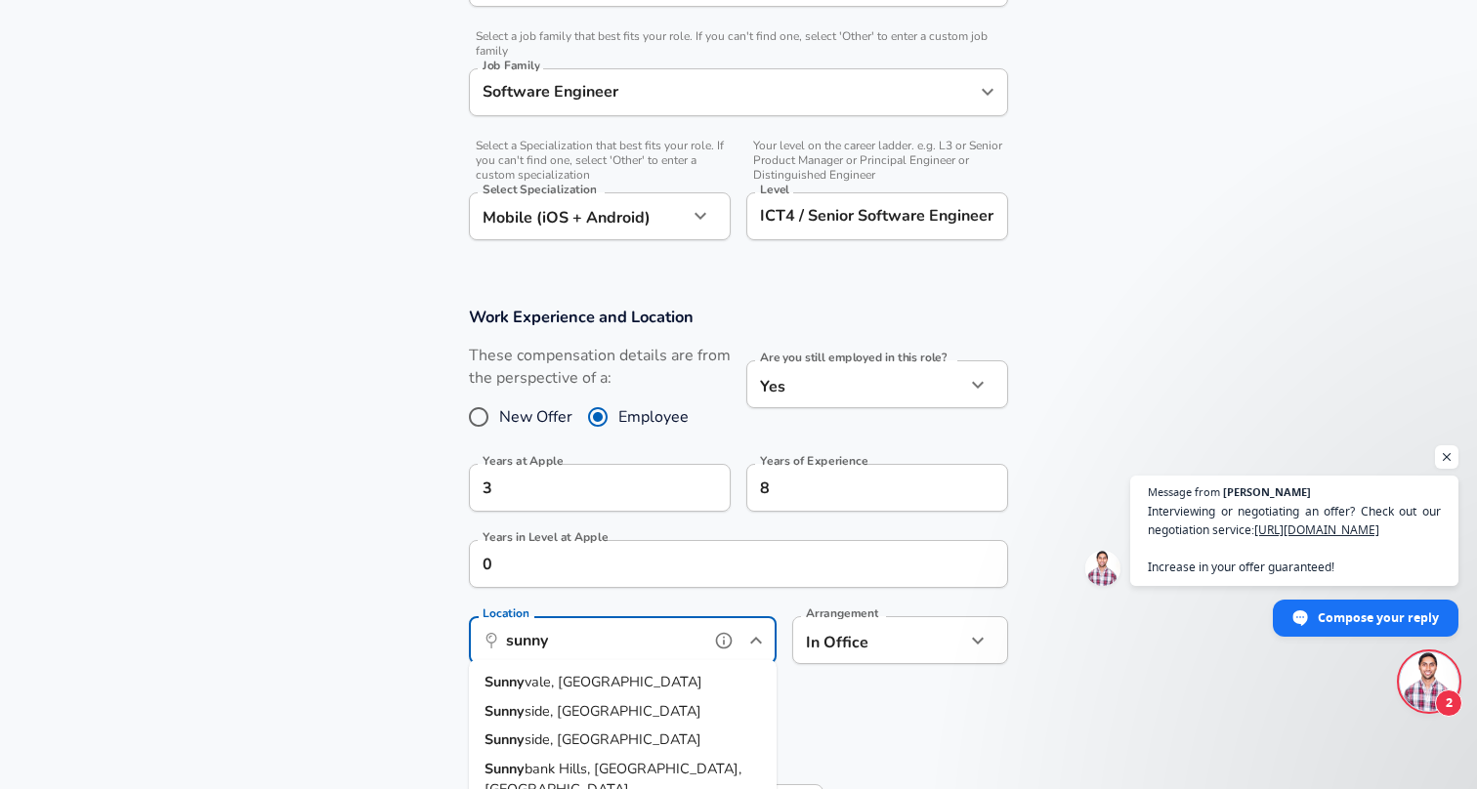
type input "sunnyv"
click at [611, 677] on li "Sunnyv ale, [GEOGRAPHIC_DATA]" at bounding box center [623, 682] width 308 height 29
type input "USD"
type input "[GEOGRAPHIC_DATA], [GEOGRAPHIC_DATA]"
type input "USD"
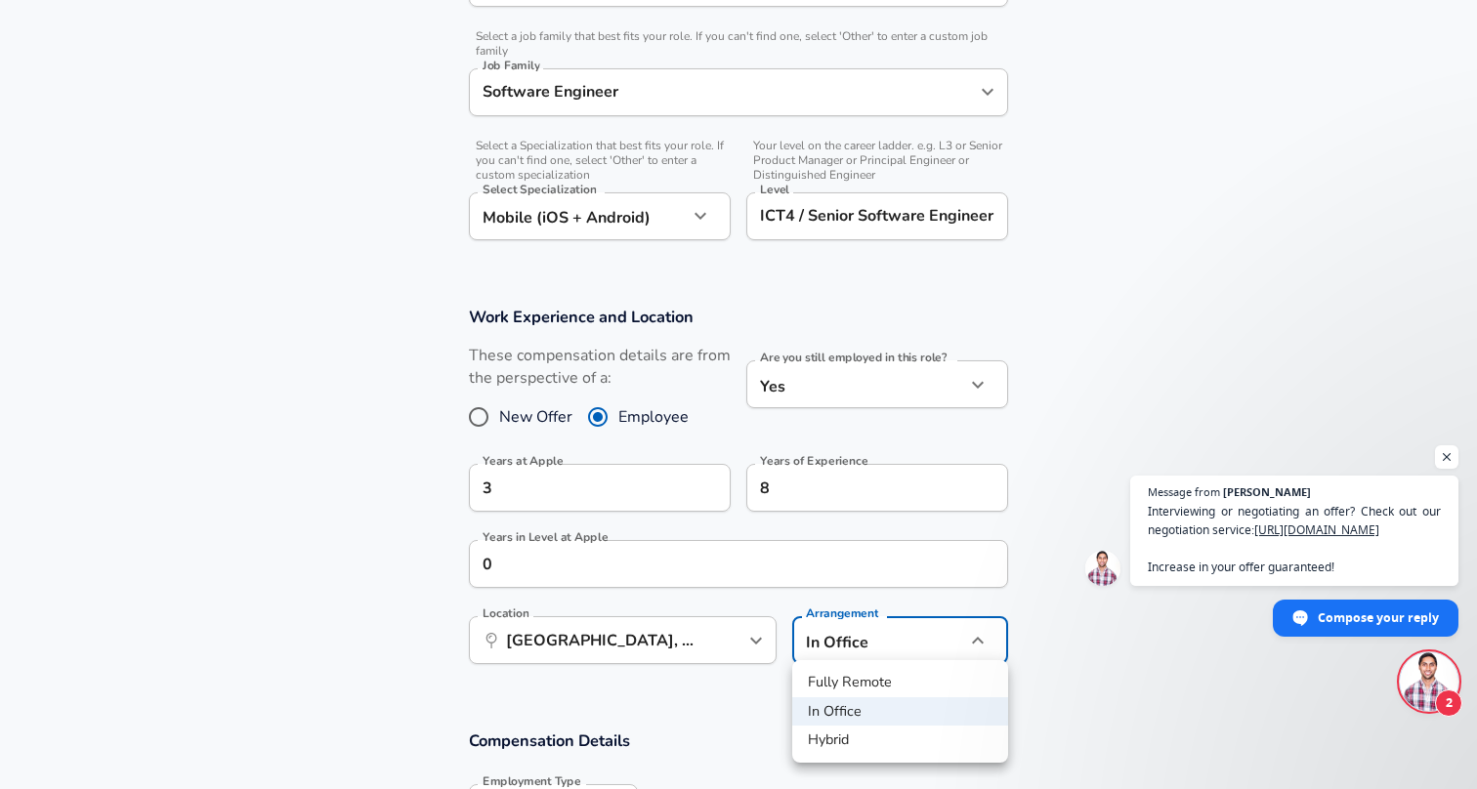
click at [845, 738] on li "Hybrid" at bounding box center [900, 740] width 216 height 29
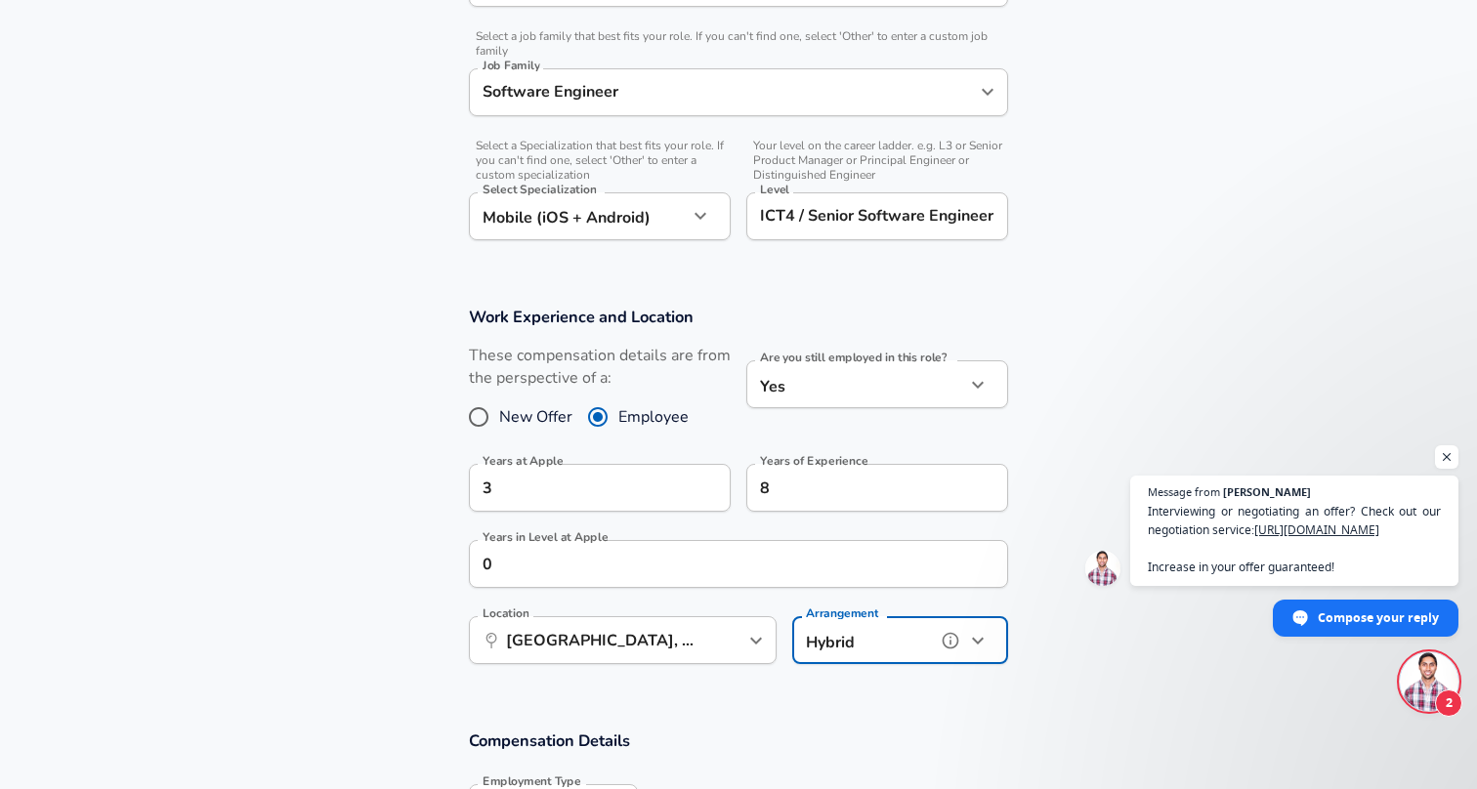
type input "hybrid"
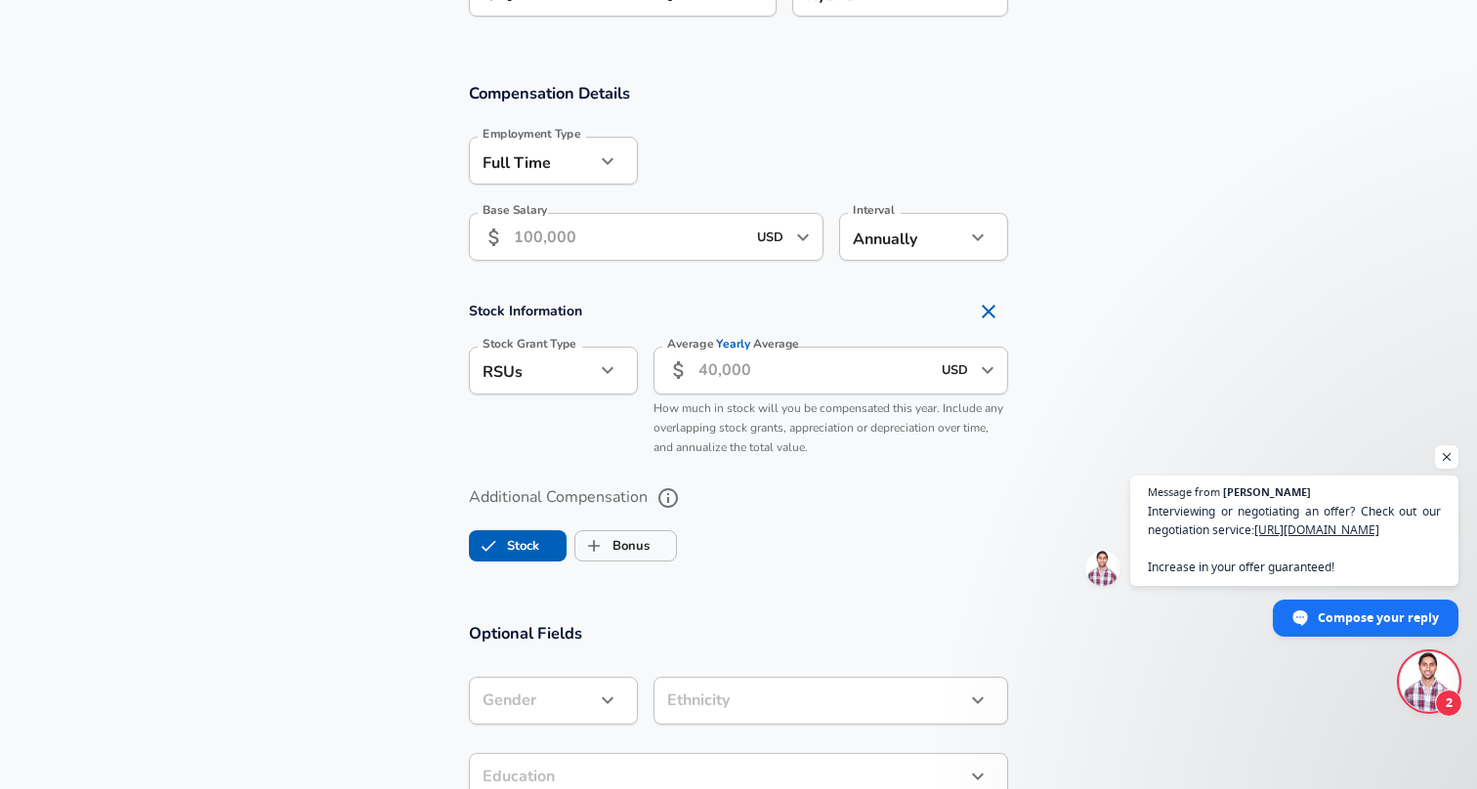
scroll to position [1500, 0]
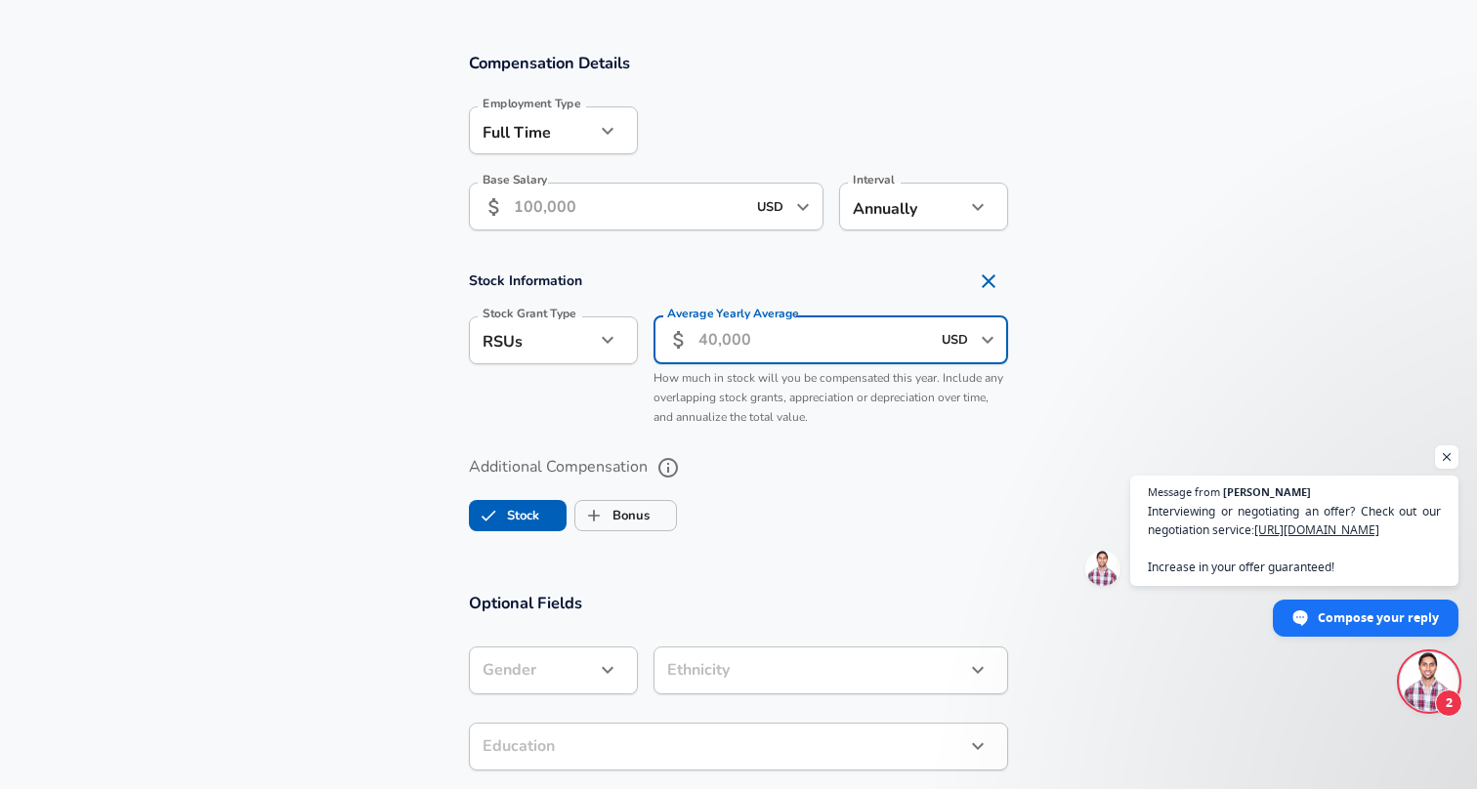
click at [759, 339] on input "Average Yearly Average" at bounding box center [815, 341] width 232 height 48
type input "165,000"
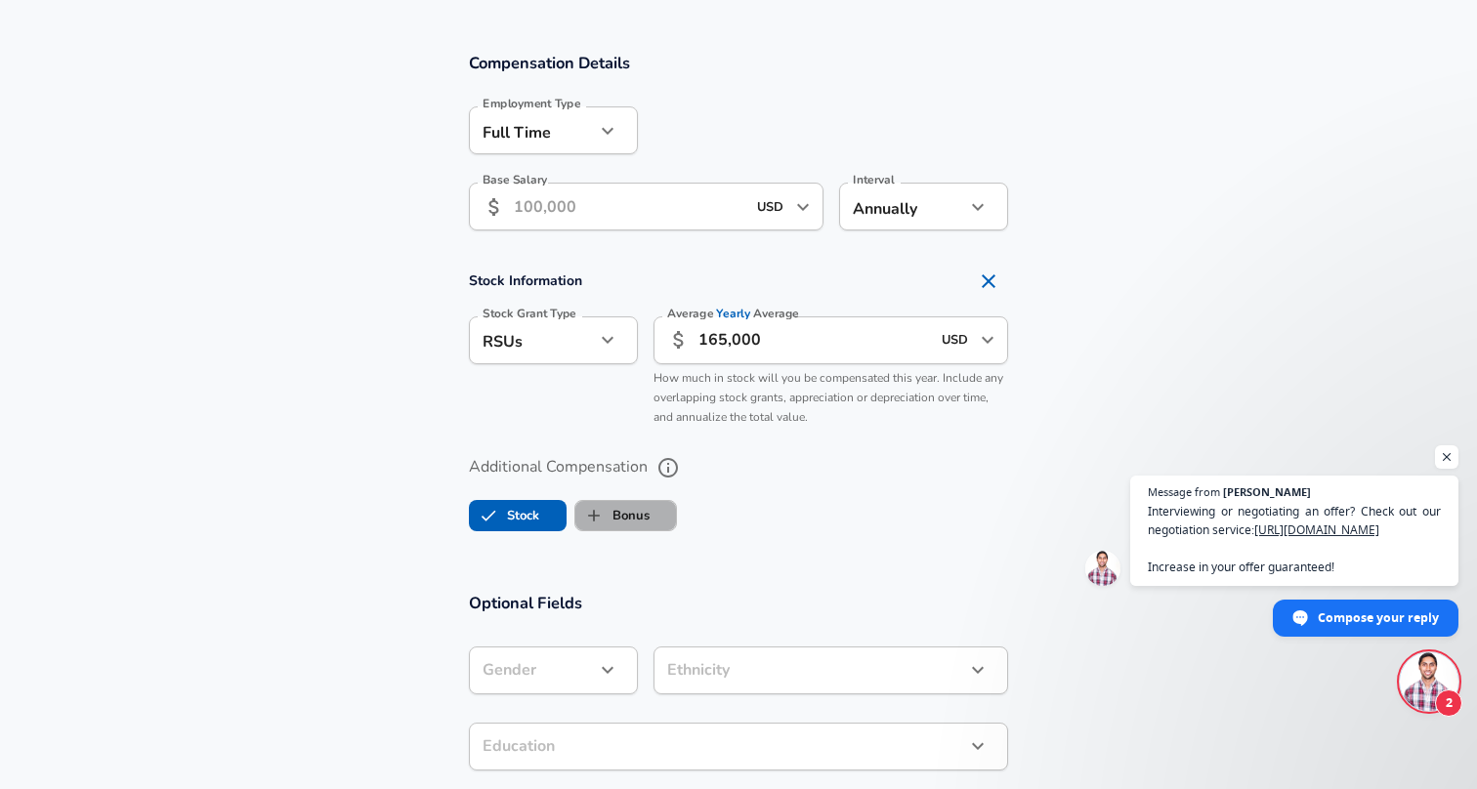
click at [653, 511] on span "Bonus" at bounding box center [625, 515] width 101 height 37
checkbox input "true"
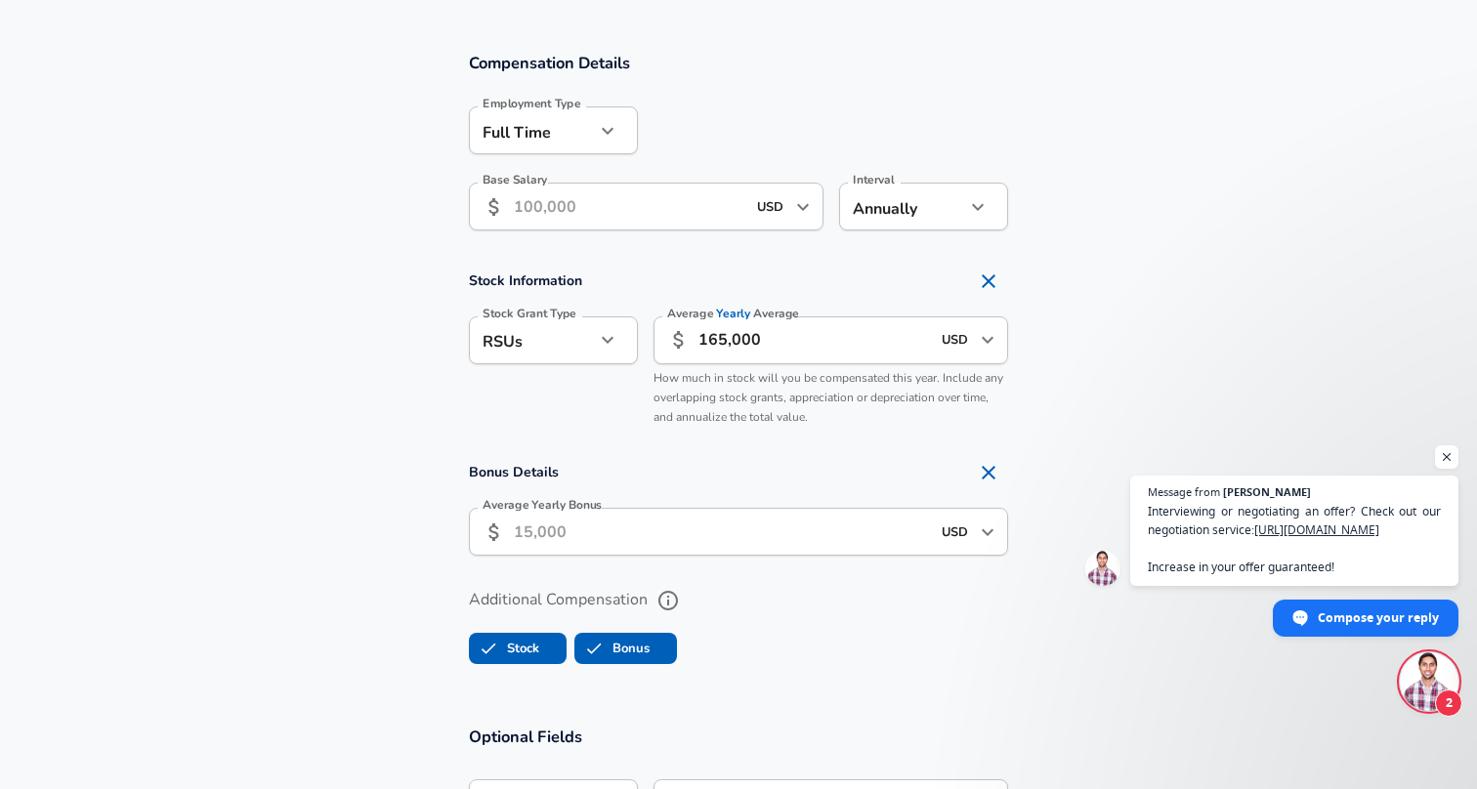
click at [649, 527] on input "Average Yearly Bonus" at bounding box center [722, 532] width 416 height 48
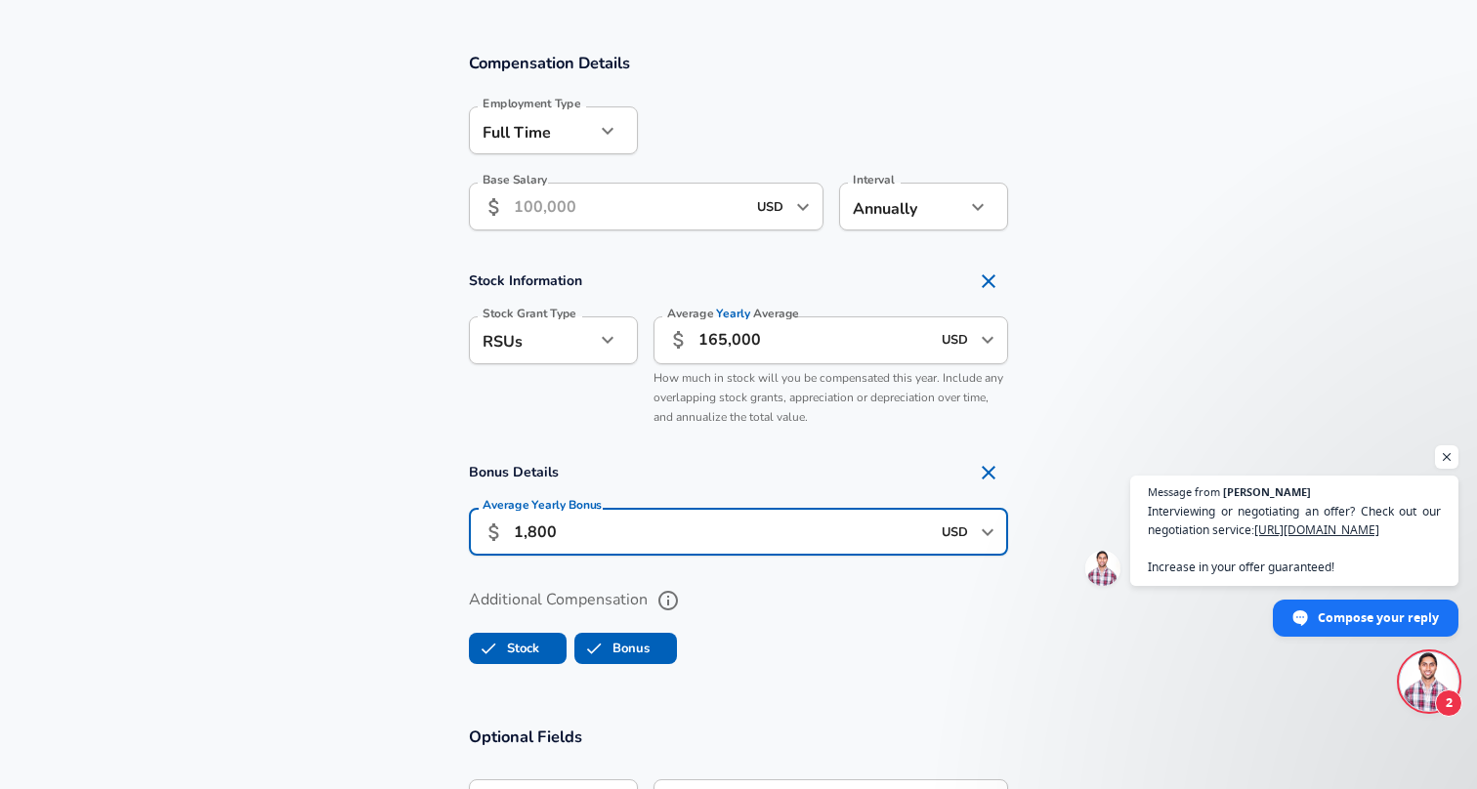
type input "18,000"
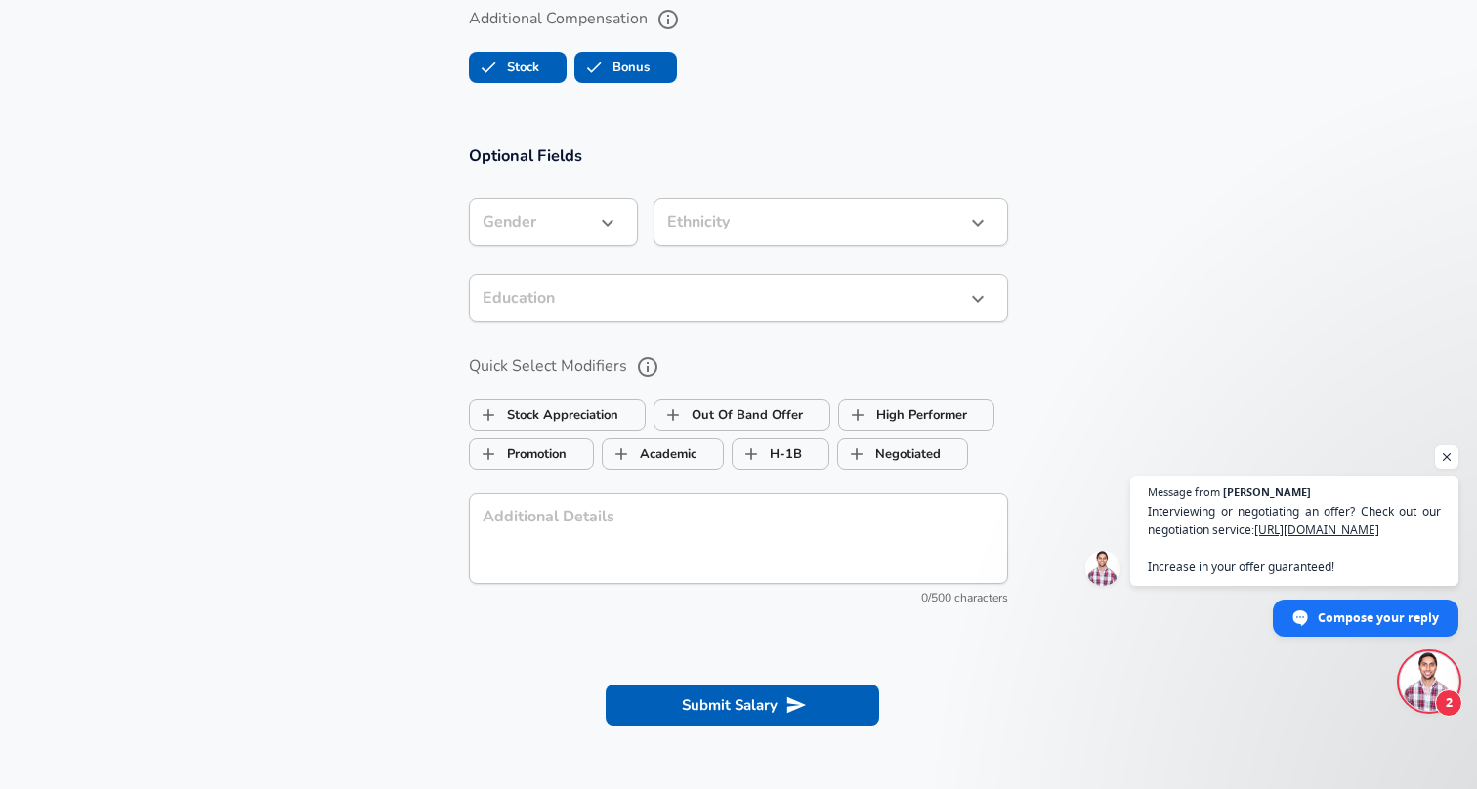
scroll to position [2083, 0]
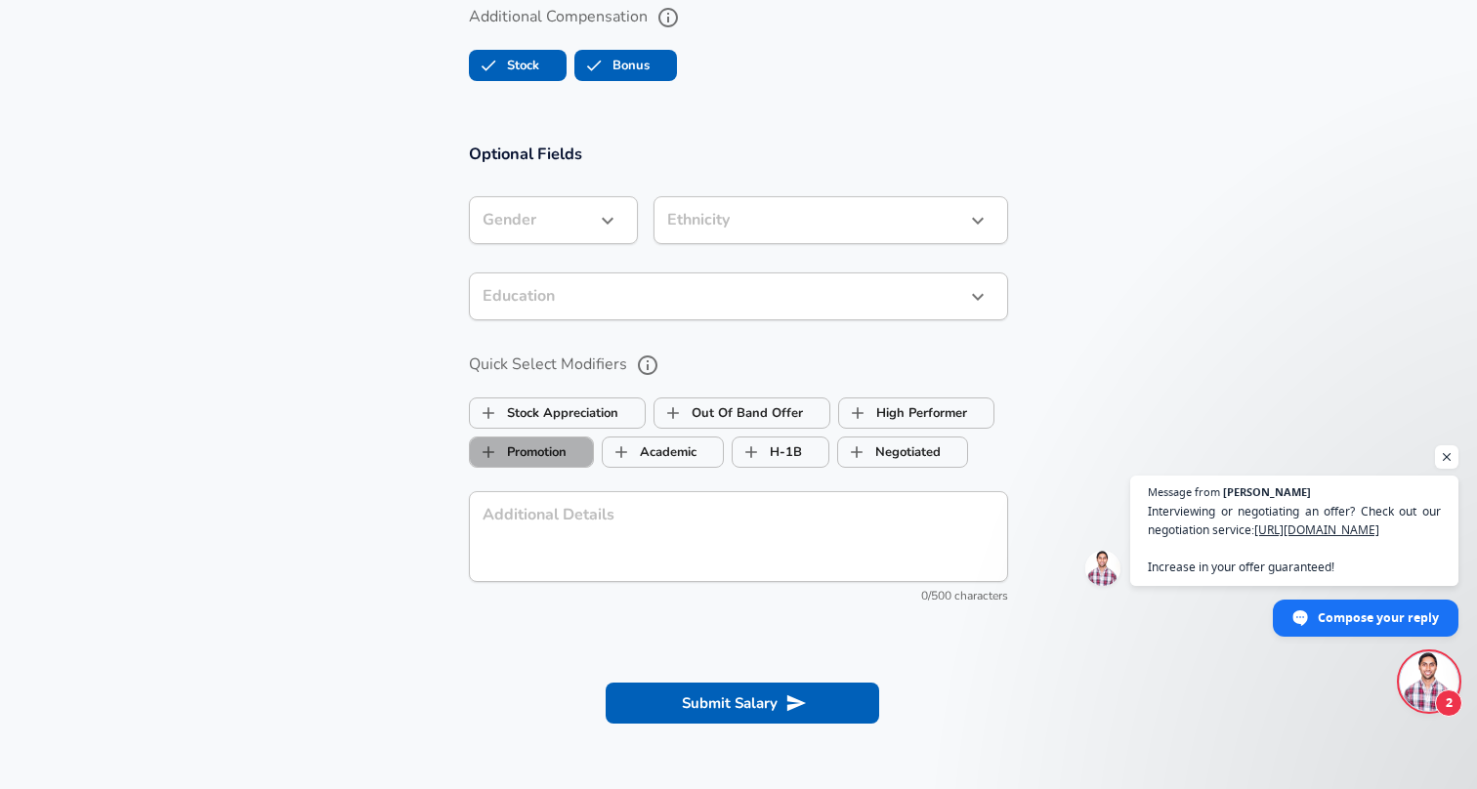
click at [542, 453] on label "Promotion" at bounding box center [518, 452] width 97 height 37
checkbox input "true"
click at [566, 403] on label "Stock Appreciation" at bounding box center [544, 413] width 149 height 37
checkbox input "true"
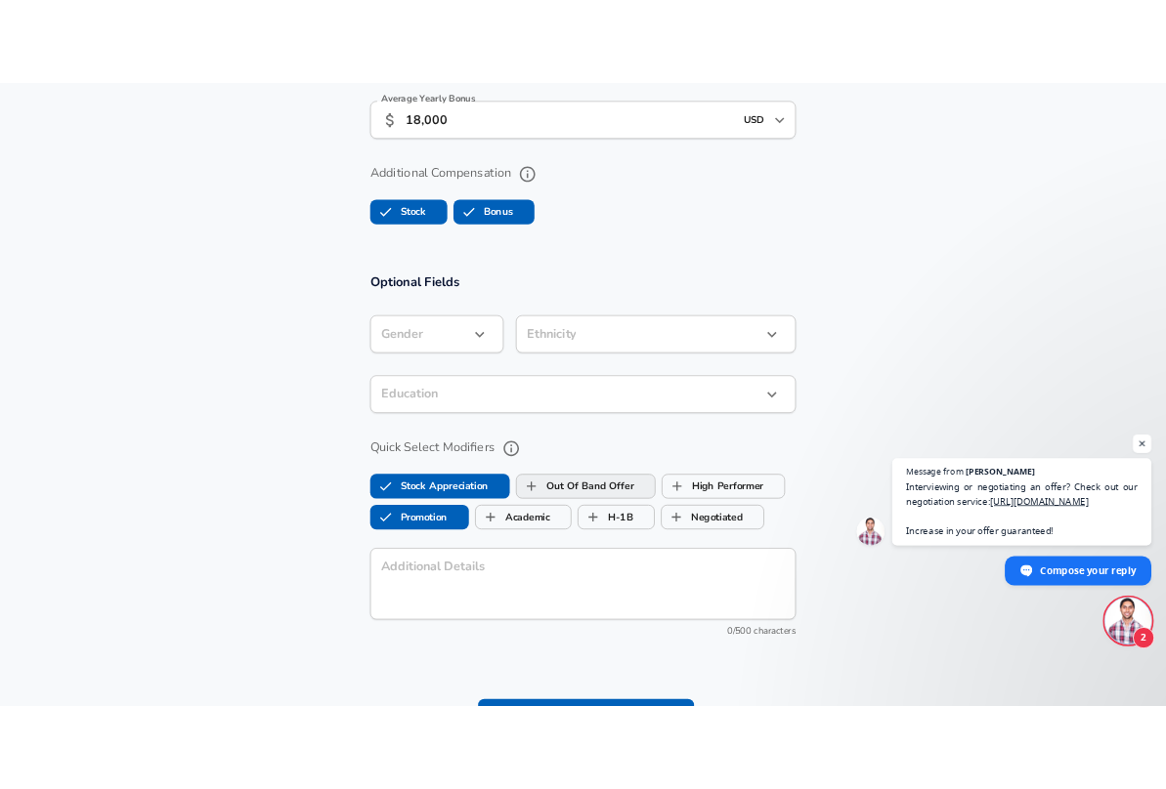
scroll to position [1983, 0]
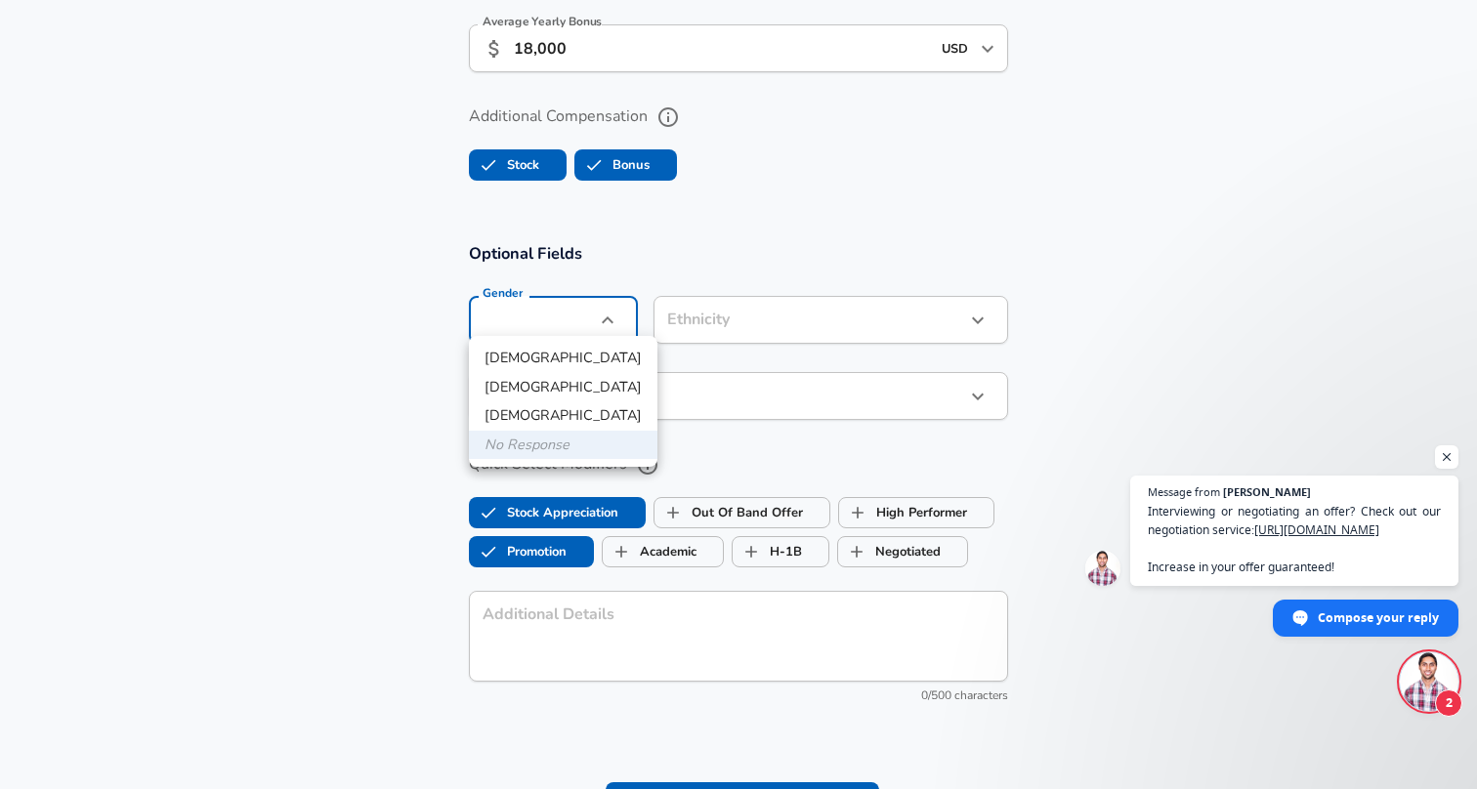
click at [557, 359] on li "[DEMOGRAPHIC_DATA]" at bounding box center [563, 358] width 189 height 29
type input "[DEMOGRAPHIC_DATA]"
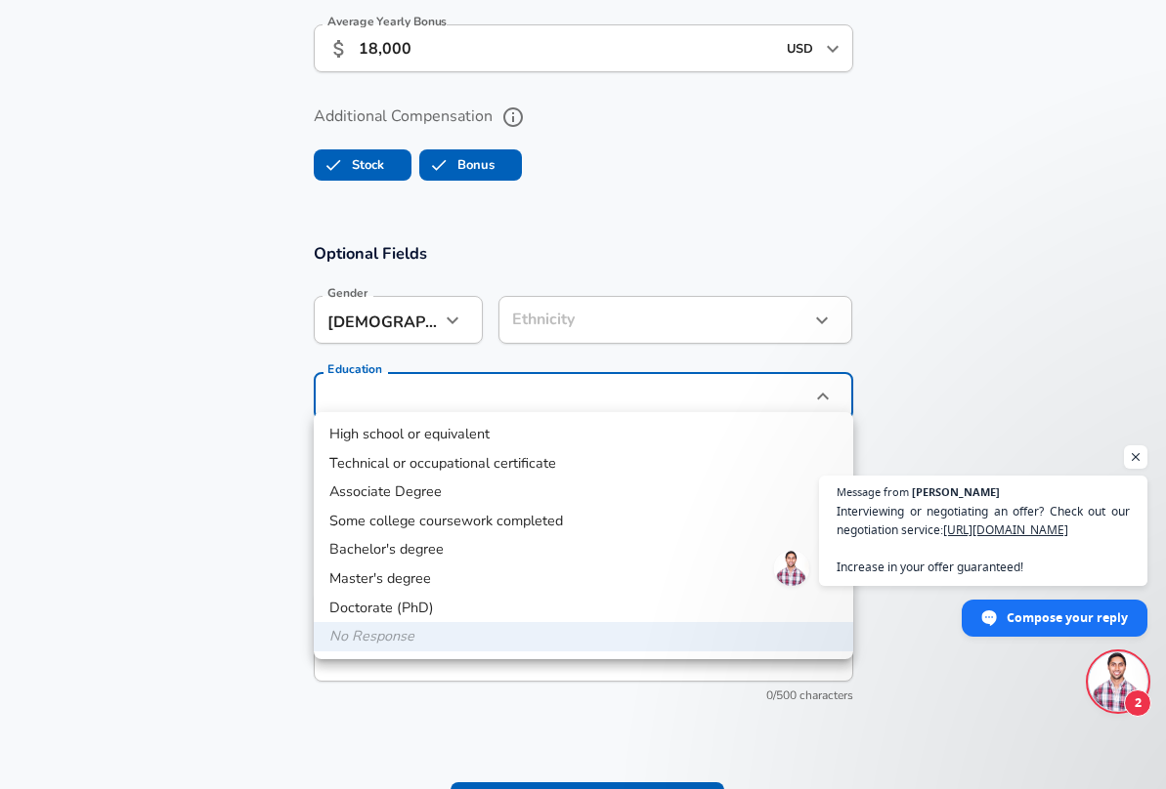
click at [407, 544] on li "Bachelor's degree" at bounding box center [583, 549] width 539 height 29
type input "Bachelors degree"
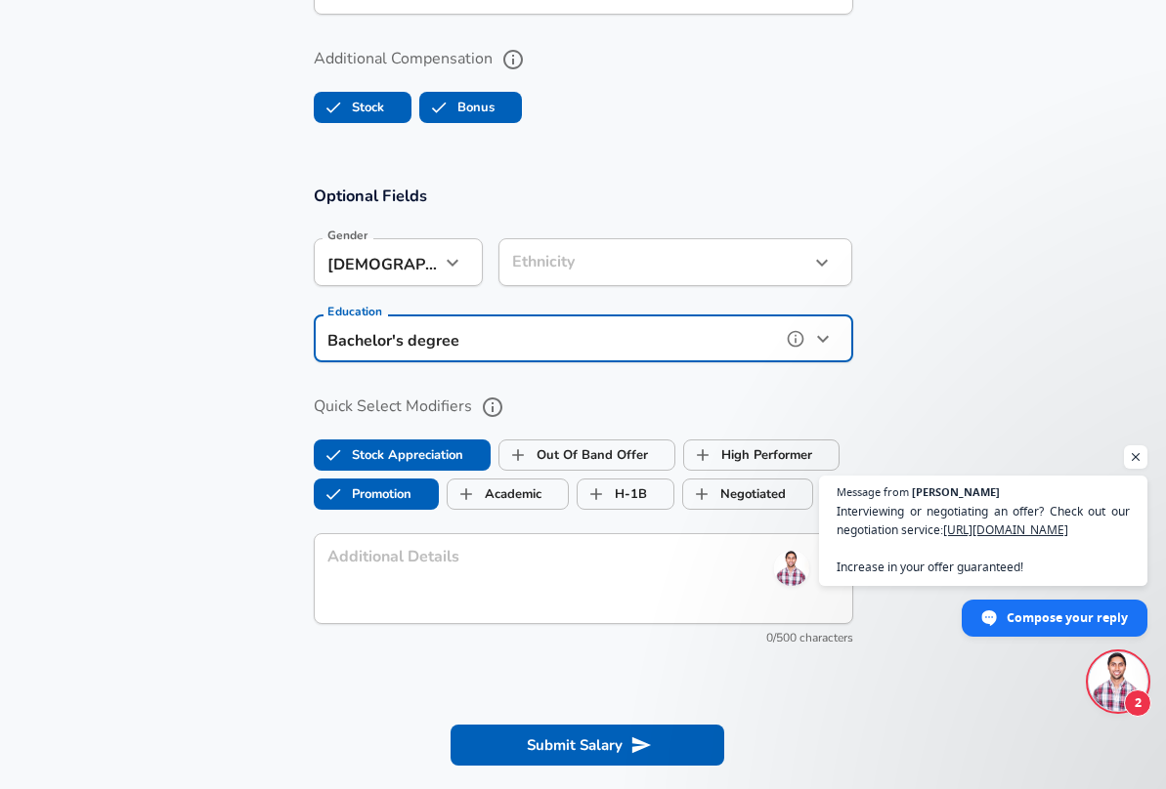
scroll to position [2044, 0]
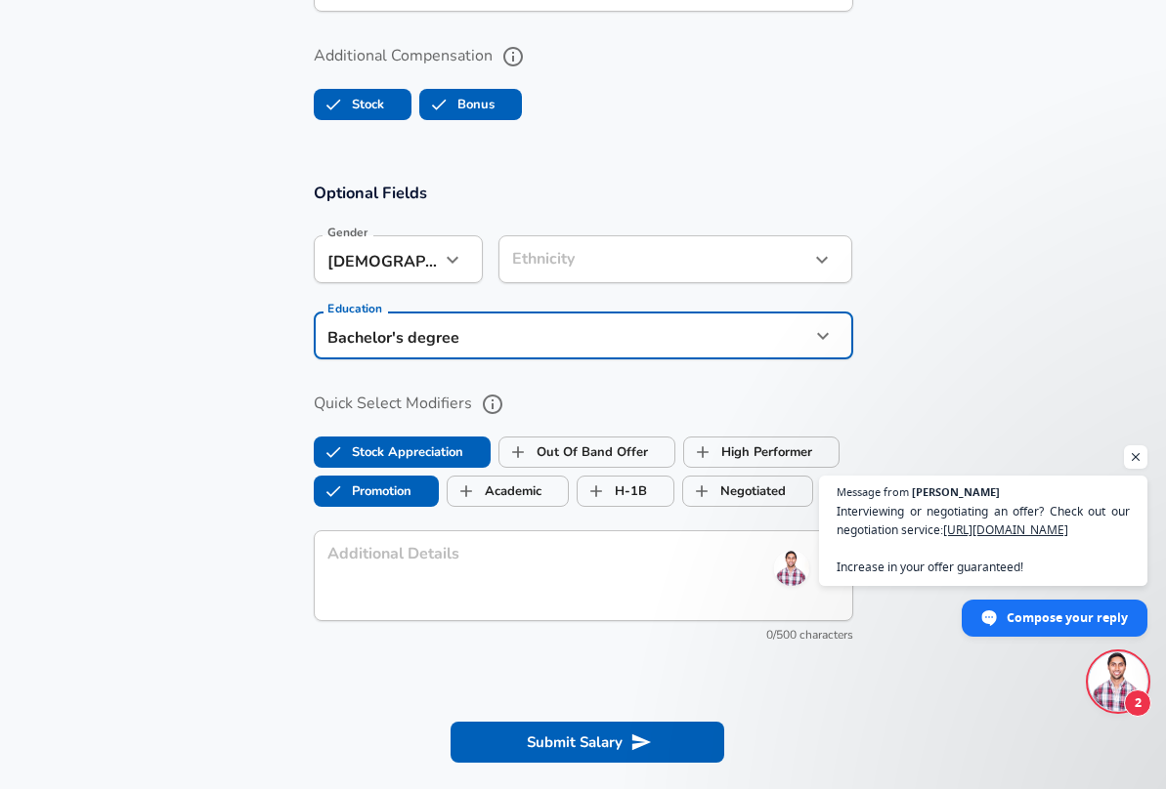
click at [367, 530] on div "x Additional Details" at bounding box center [583, 575] width 539 height 91
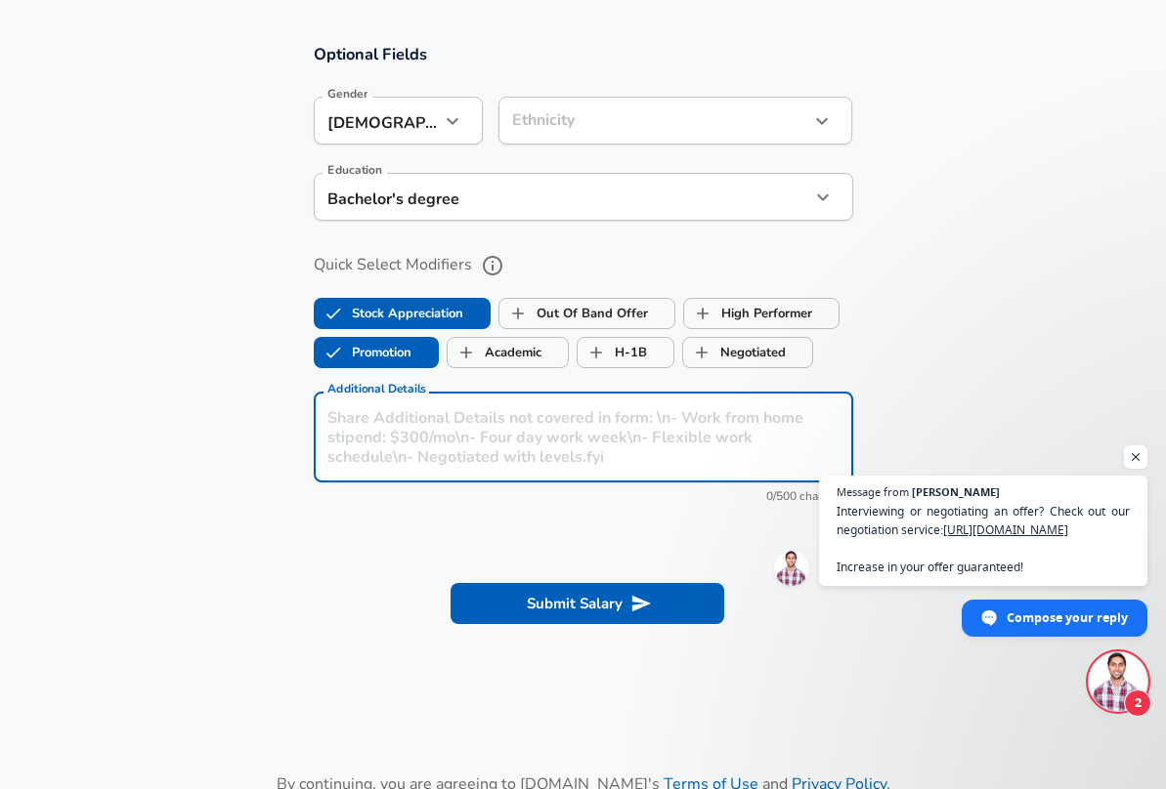
scroll to position [2204, 0]
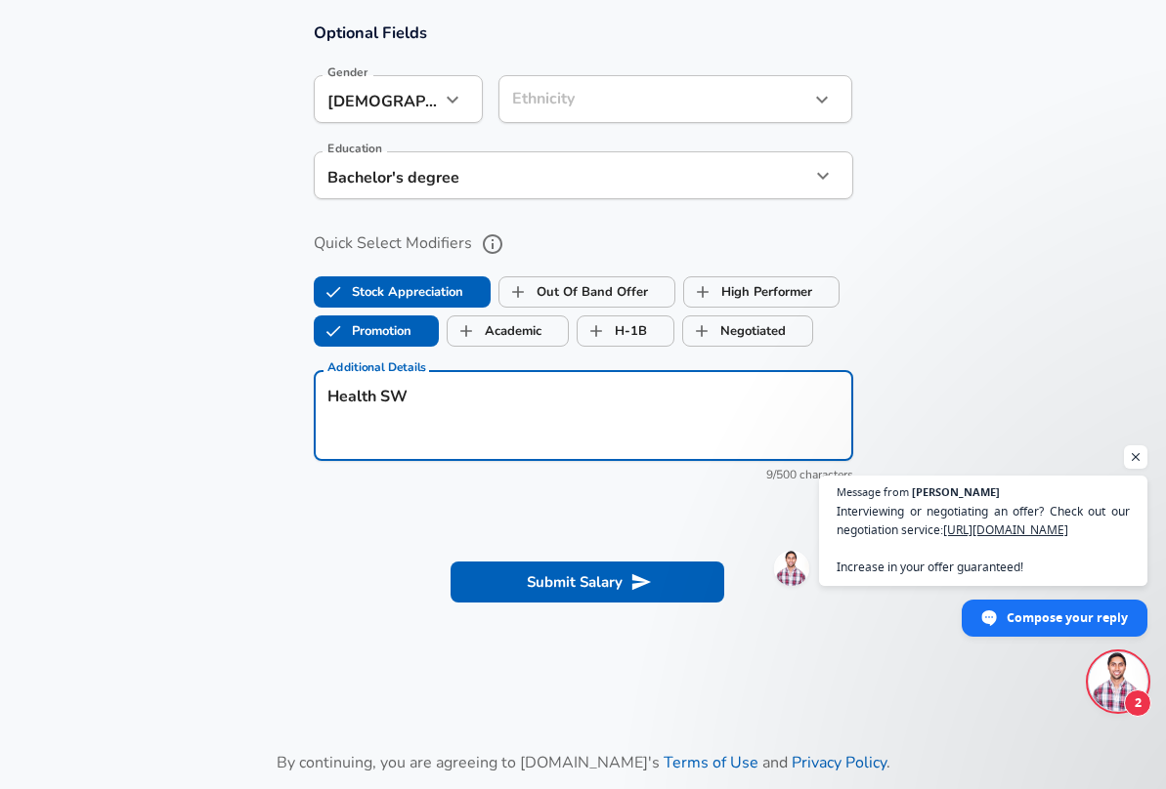
type textarea "Health SW"
drag, startPoint x: 367, startPoint y: 536, endPoint x: 236, endPoint y: 556, distance: 132.4
click at [236, 556] on section "Submit Salary" at bounding box center [583, 579] width 1166 height 109
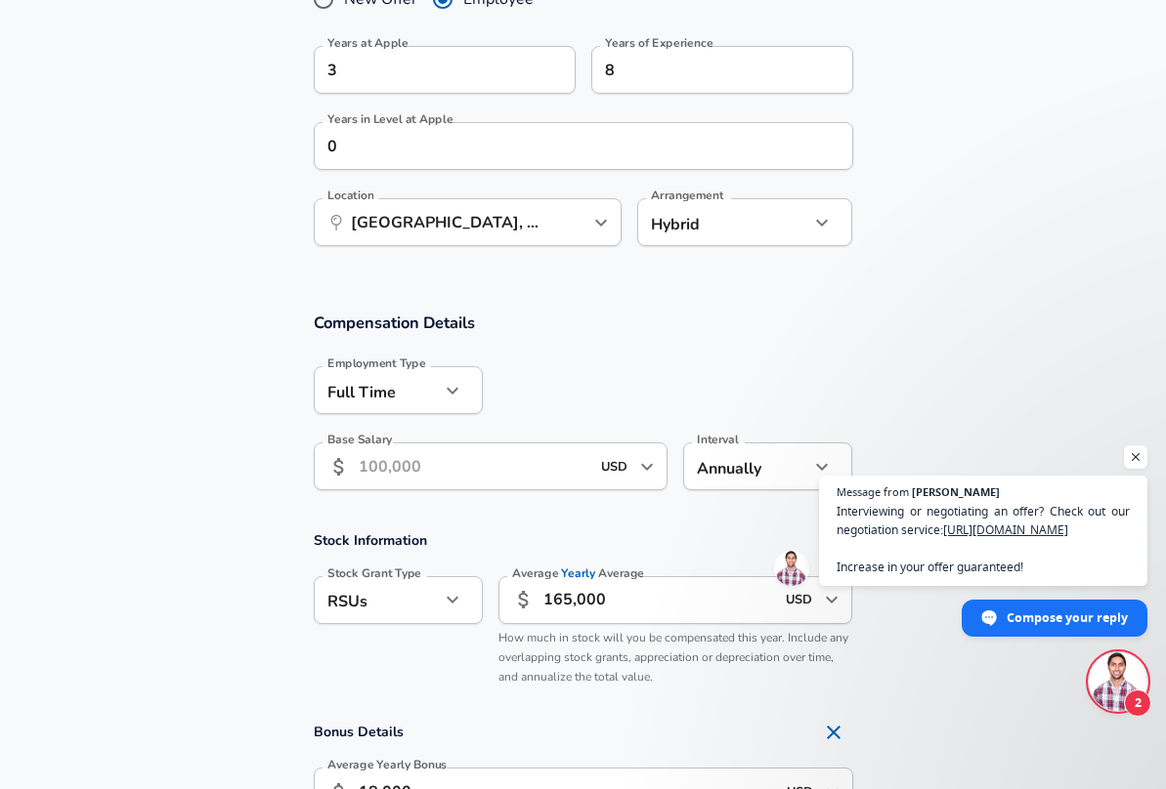
scroll to position [1244, 0]
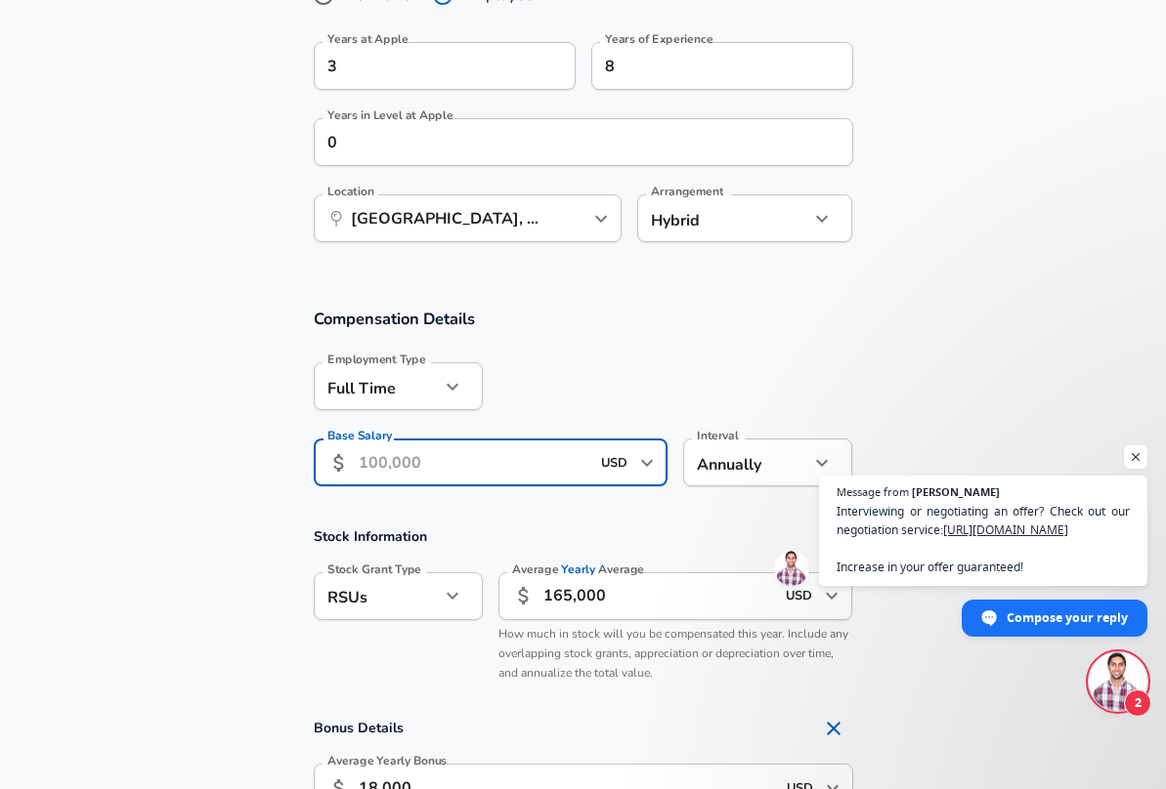
click at [399, 462] on input "Base Salary" at bounding box center [475, 463] width 232 height 48
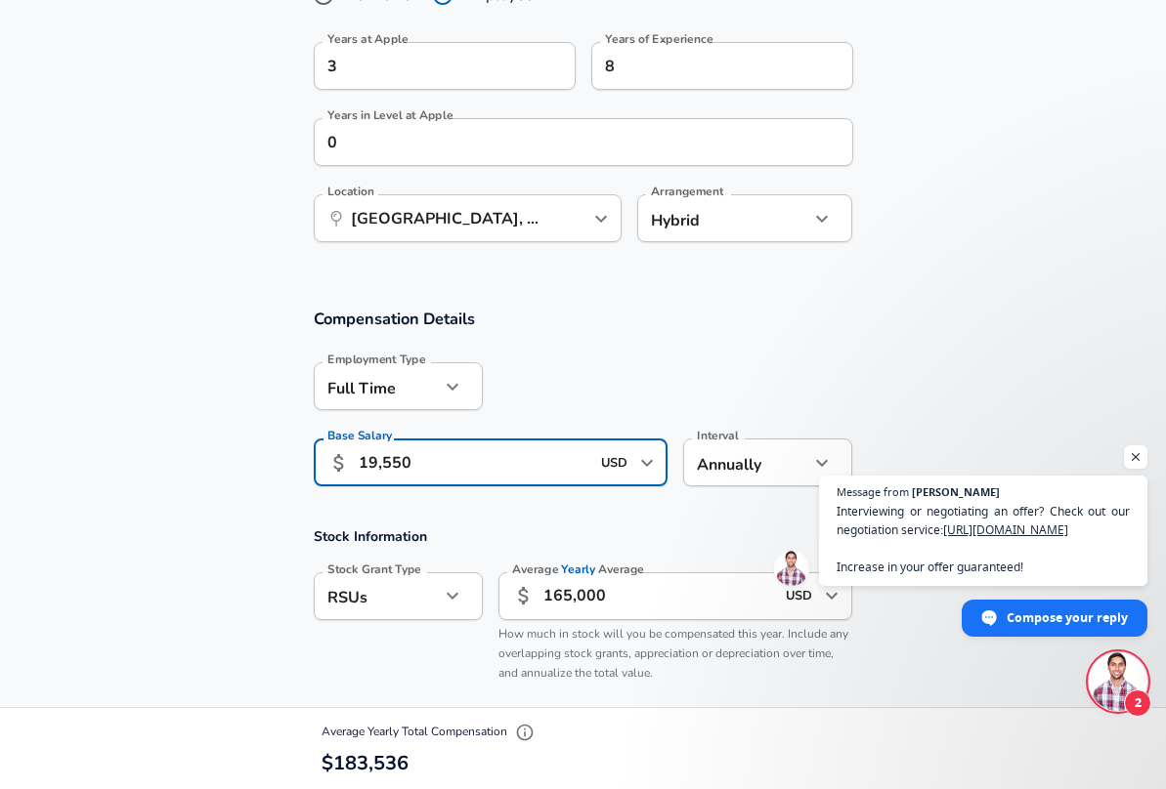
type input "195,500"
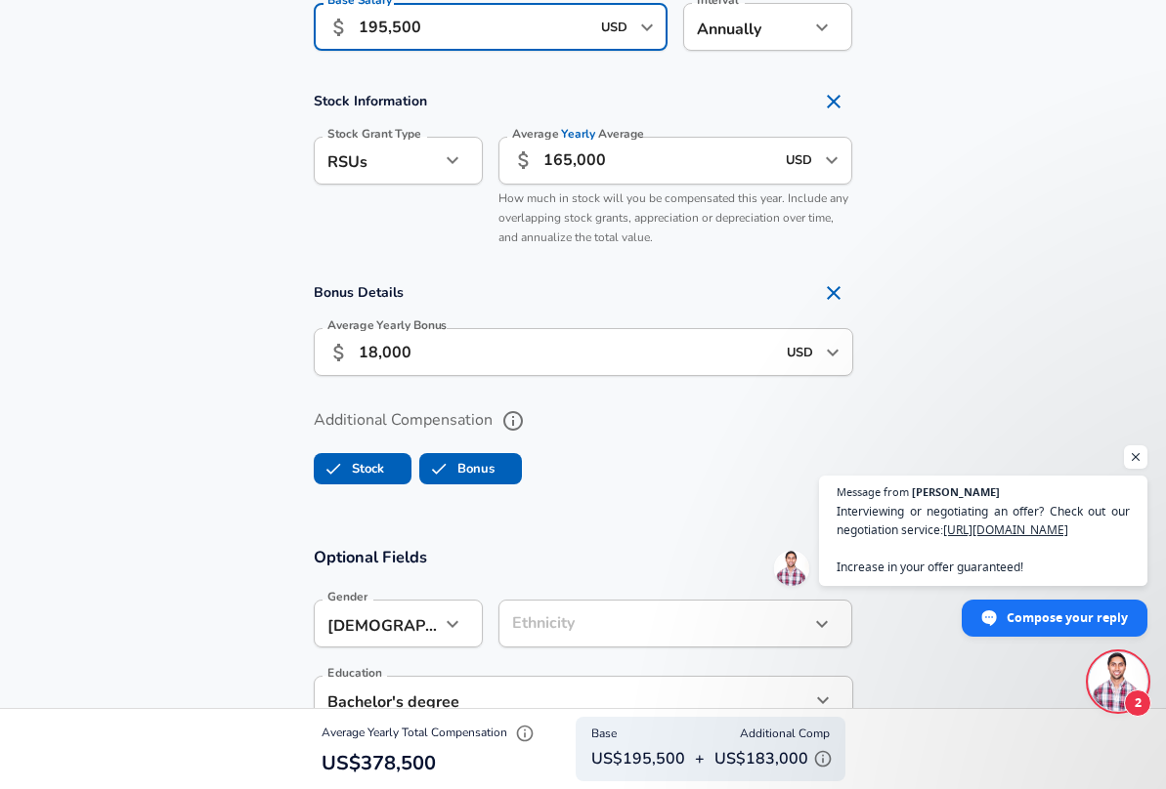
scroll to position [1682, 0]
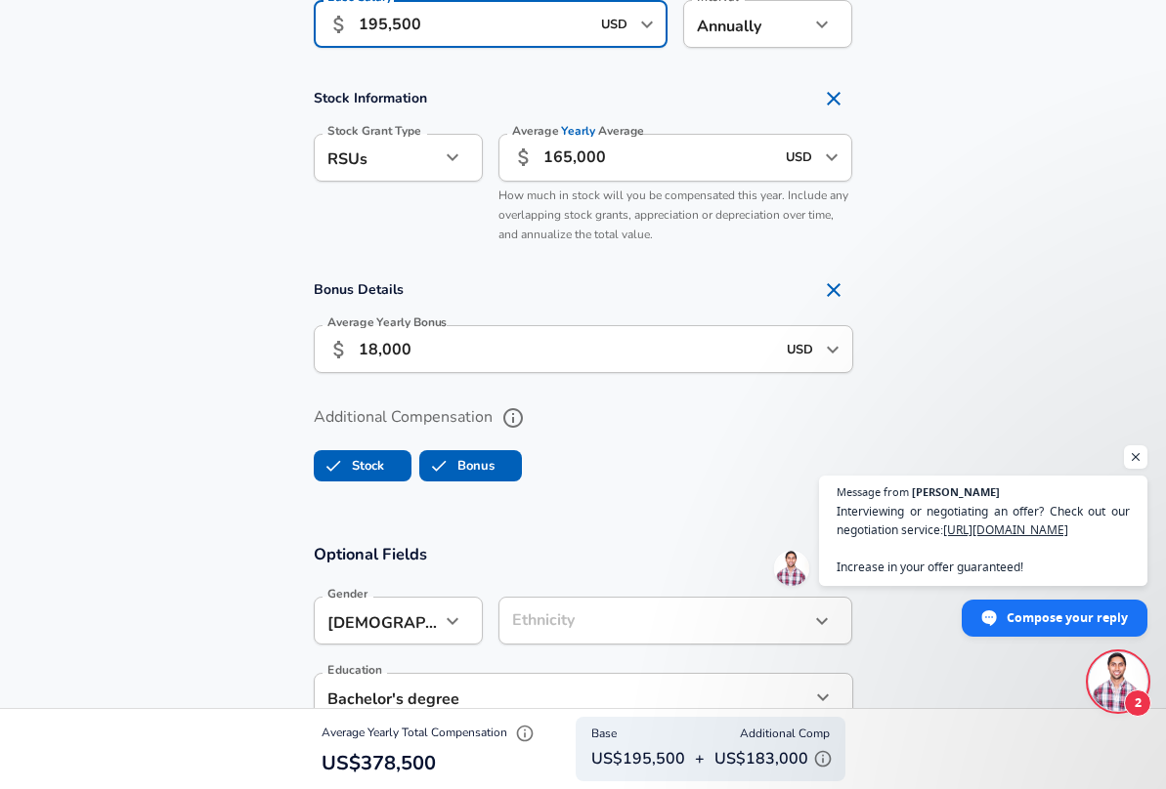
click at [684, 341] on input "18,000" at bounding box center [567, 349] width 416 height 48
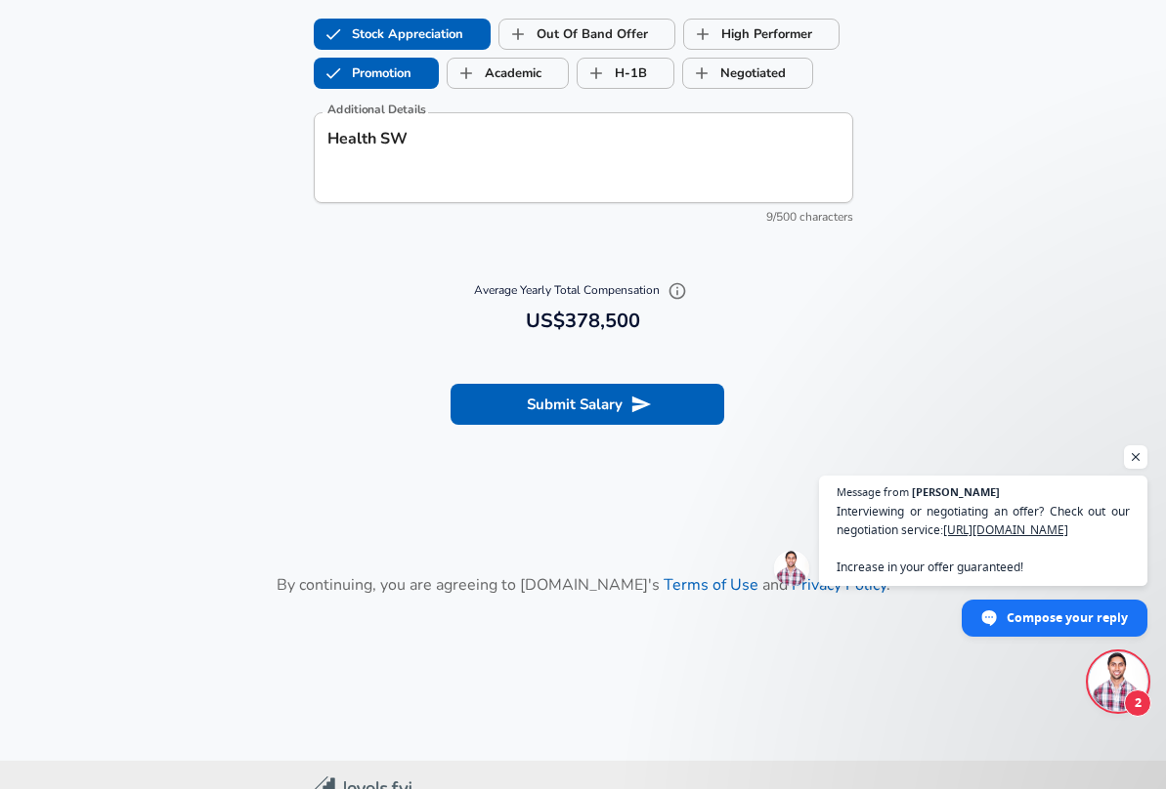
scroll to position [2464, 0]
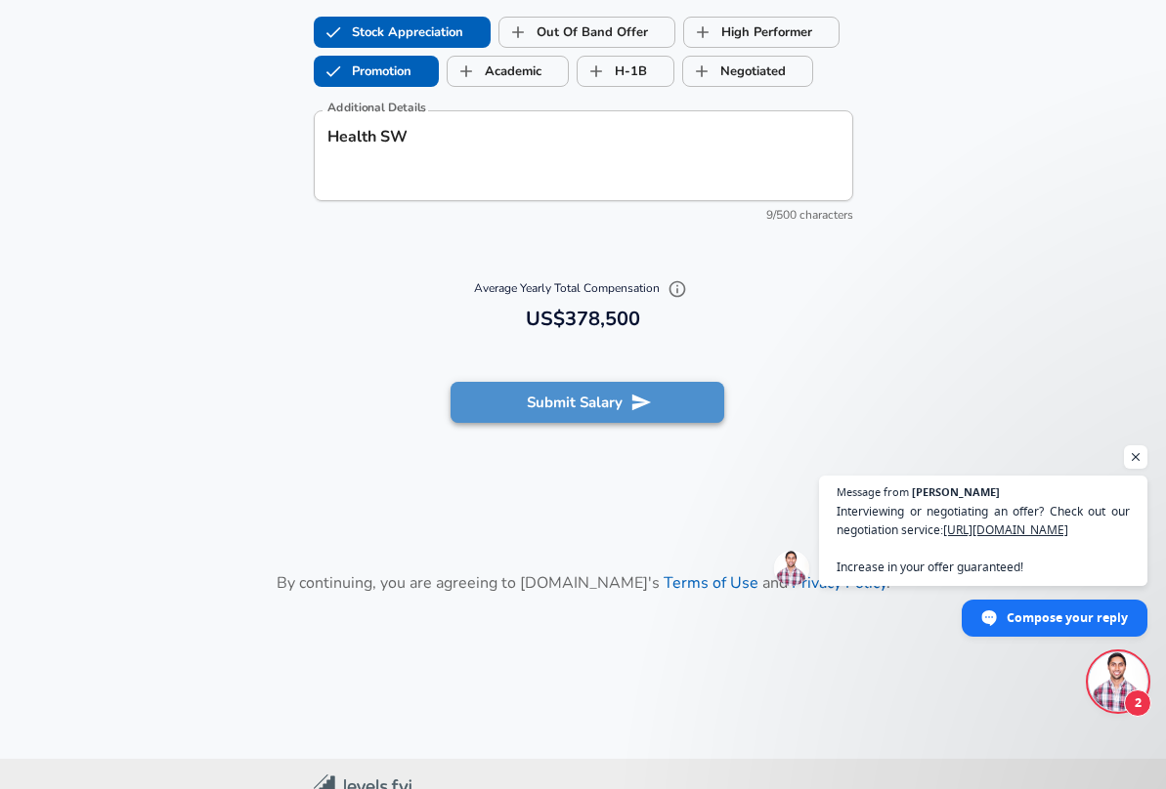
click at [592, 402] on button "Submit Salary" at bounding box center [587, 402] width 274 height 41
